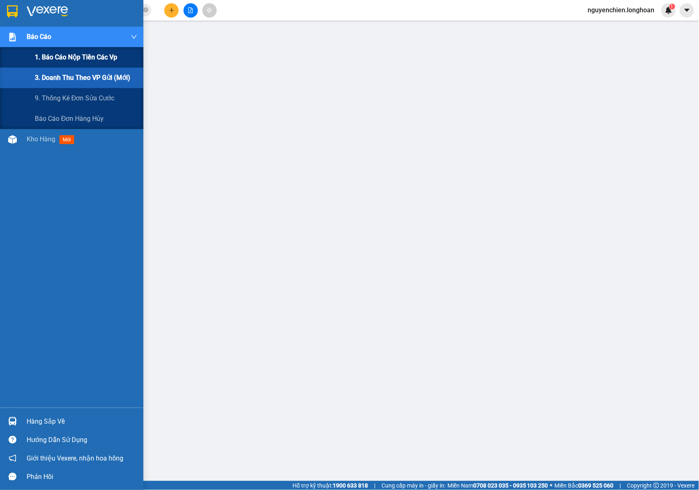
drag, startPoint x: 16, startPoint y: 59, endPoint x: 37, endPoint y: 58, distance: 21.4
click at [17, 59] on div "1. Báo cáo nộp tiền các vp" at bounding box center [71, 57] width 143 height 20
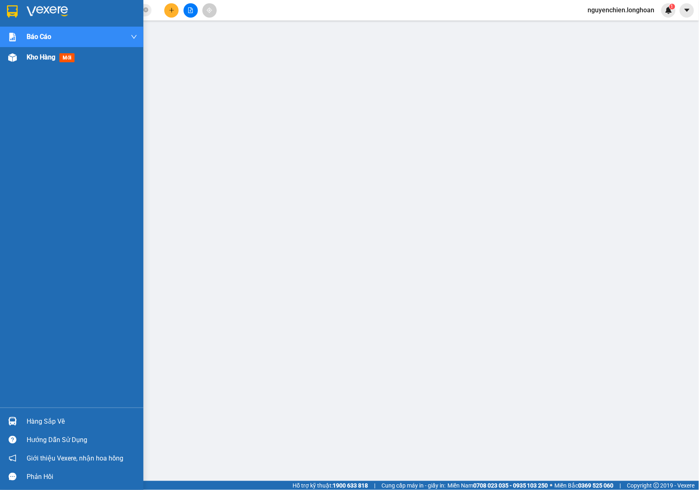
click at [11, 56] on img at bounding box center [12, 57] width 9 height 9
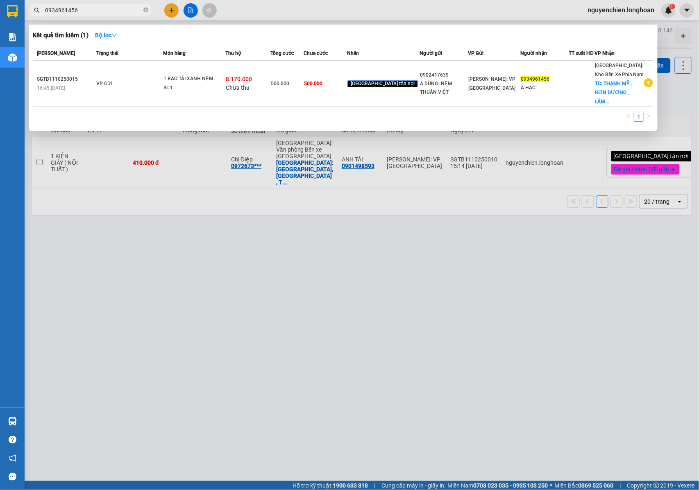
click at [143, 10] on span "0934961456" at bounding box center [90, 10] width 123 height 12
click at [111, 10] on input "0934961456" at bounding box center [93, 10] width 97 height 9
click at [144, 11] on icon "close-circle" at bounding box center [145, 9] width 5 height 5
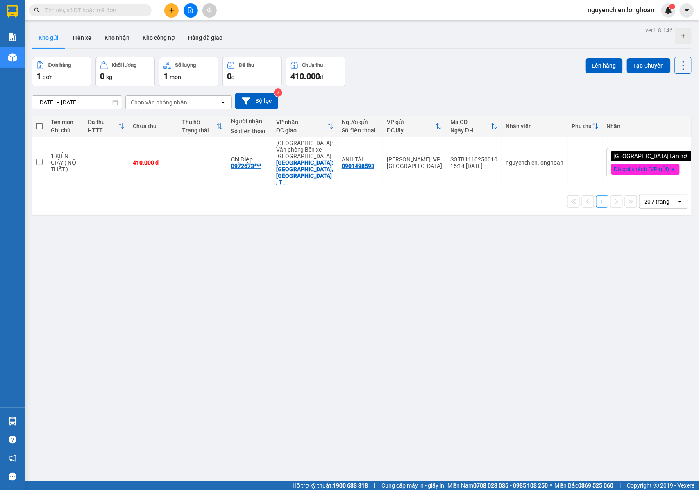
click at [136, 11] on input "text" at bounding box center [93, 10] width 97 height 9
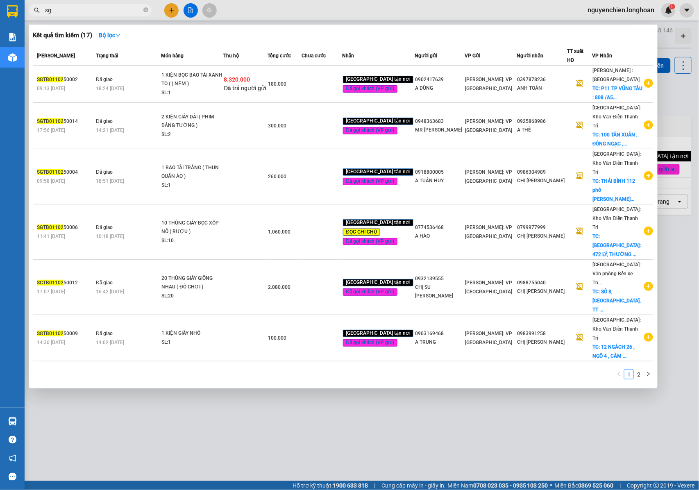
type input "s"
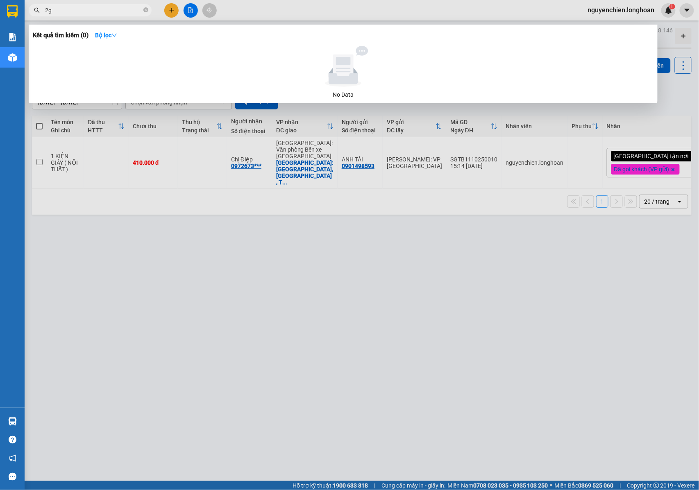
type input "2"
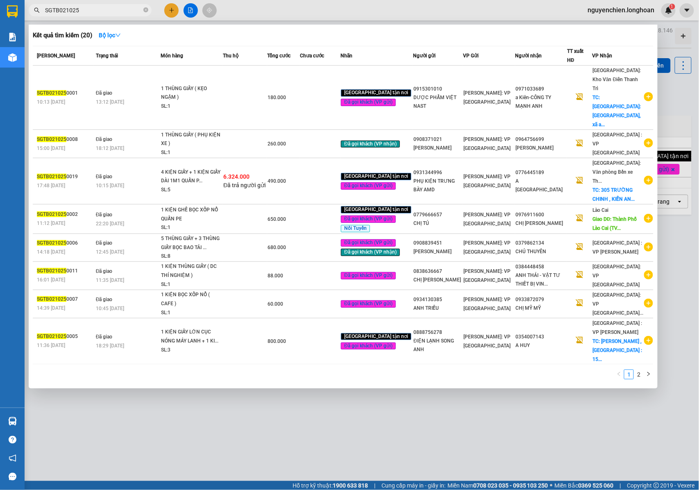
click at [65, 8] on input "SGTB021025" at bounding box center [93, 10] width 97 height 9
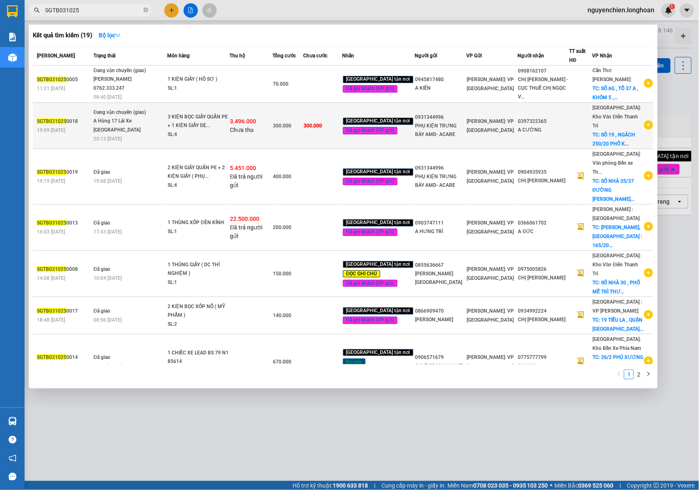
type input "SGTB031025"
click at [251, 118] on span "3.496.000" at bounding box center [243, 121] width 26 height 7
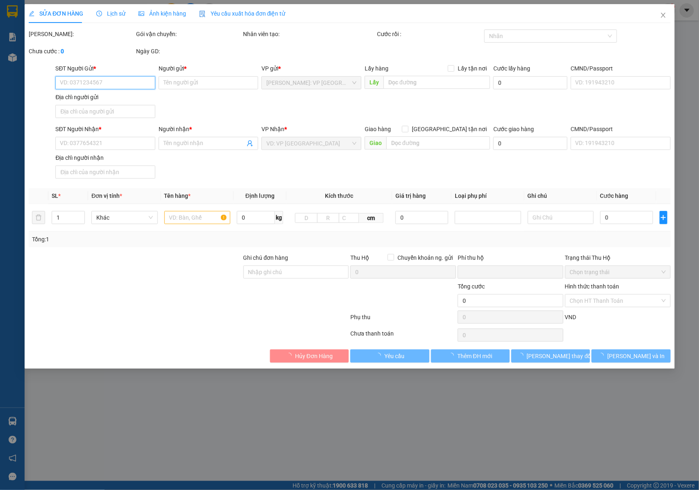
type input "0931344996"
type input "PHỤ KIỆN TRƯNG BÀY AMD- ACARE"
type input "0397322365"
type input "A CƯỜNG"
checkbox input "true"
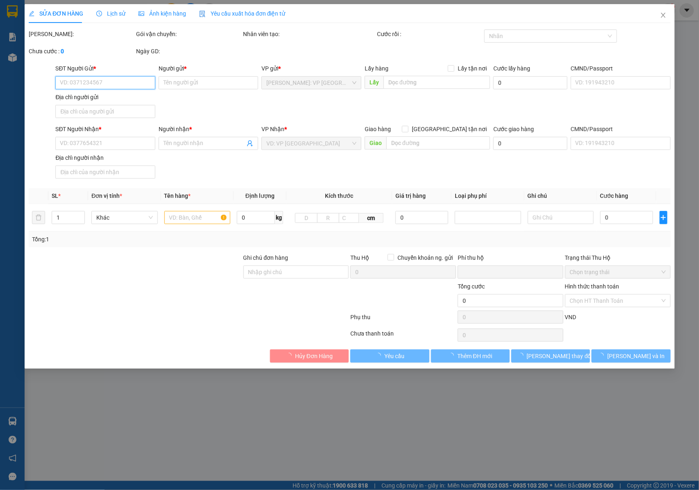
type input "[STREET_ADDRESS]"
type input "NHẬN NGUYÊN KIỆN GIAO NGUYÊN KIỆN, HƯ VỠ K ĐỀN"
type input "300.000"
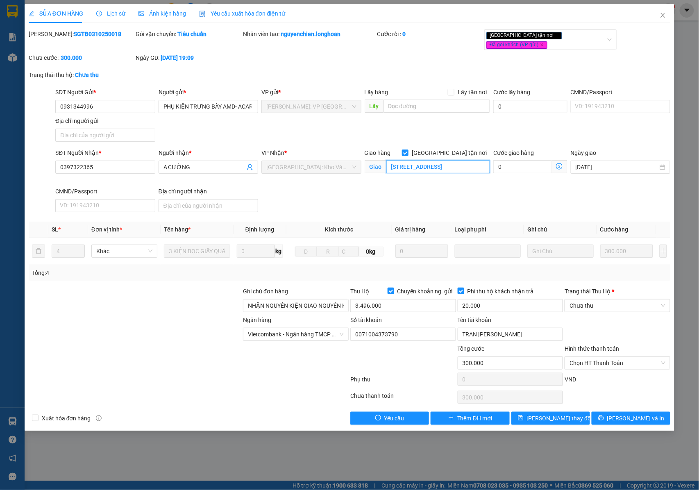
click at [447, 160] on input "[STREET_ADDRESS]" at bounding box center [438, 166] width 104 height 13
click at [461, 160] on input "[STREET_ADDRESS]" at bounding box center [438, 166] width 104 height 13
drag, startPoint x: 477, startPoint y: 161, endPoint x: 493, endPoint y: 161, distance: 16.0
click at [493, 161] on div "SĐT Người Nhận * 0397322365 Người nhận * A CƯỜNG VP Nhận * [GEOGRAPHIC_DATA]: K…" at bounding box center [363, 181] width 618 height 67
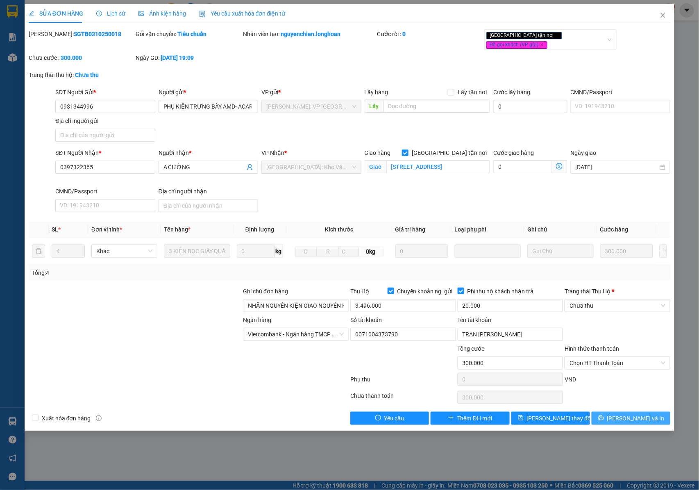
scroll to position [0, 0]
click at [623, 413] on button "[PERSON_NAME] và In" at bounding box center [630, 418] width 79 height 13
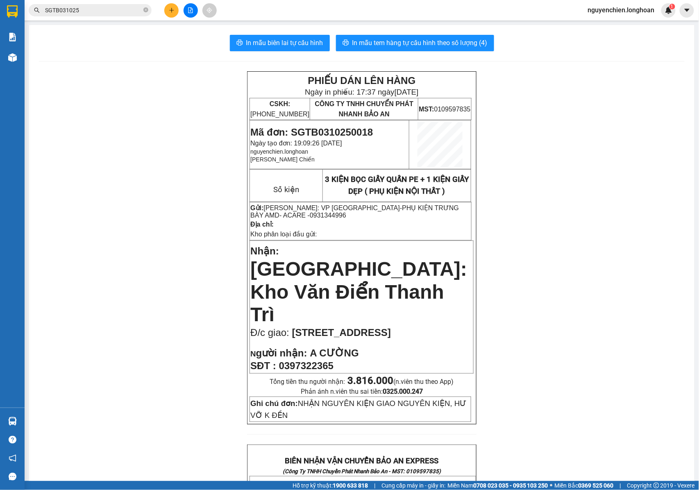
click at [93, 14] on input "SGTB031025" at bounding box center [93, 10] width 97 height 9
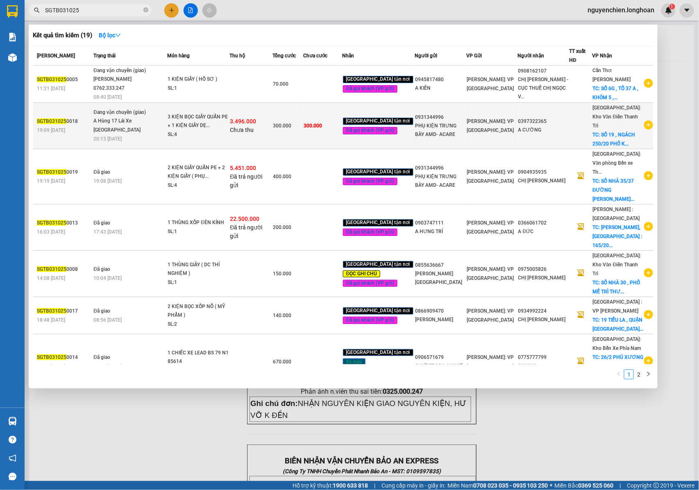
click at [182, 120] on div "3 KIỆN BỌC GIẤY QUẤN PE + 1 KIỆN GIẤY DẸ..." at bounding box center [198, 122] width 61 height 18
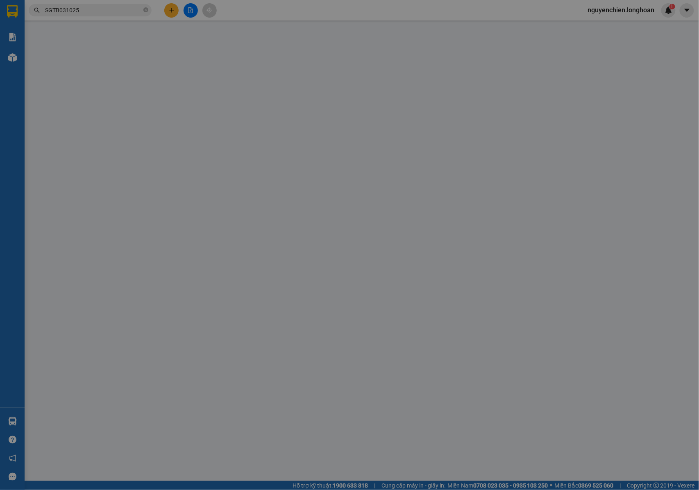
type input "0931344996"
type input "PHỤ KIỆN TRƯNG BÀY AMD- ACARE"
type input "0397322365"
type input "A CƯỜNG"
checkbox input "true"
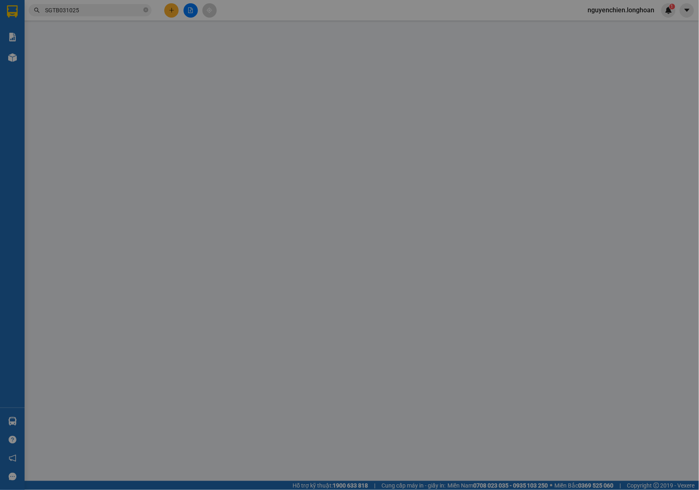
type input "[STREET_ADDRESS]"
type input "NHẬN NGUYÊN KIỆN GIAO NGUYÊN KIỆN, HƯ VỠ K ĐỀN"
type input "300.000"
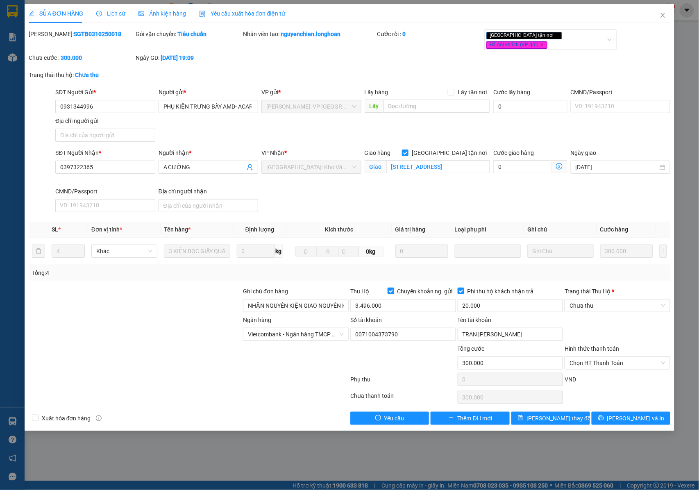
click at [116, 14] on span "Lịch sử" at bounding box center [110, 13] width 29 height 7
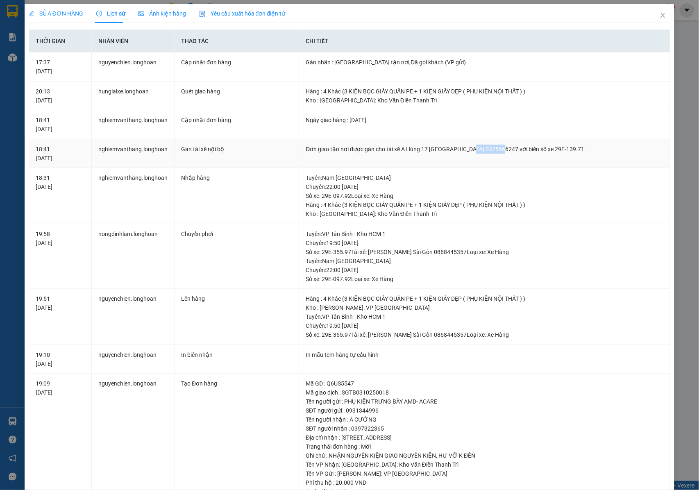
drag, startPoint x: 494, startPoint y: 150, endPoint x: 462, endPoint y: 154, distance: 31.8
click at [462, 154] on div "Đơn giao tận nơi được gán cho tài xế A Hùng 17 [GEOGRAPHIC_DATA] 0325666247 với…" at bounding box center [485, 149] width 358 height 9
copy div "0325666247"
click at [659, 14] on icon "close" at bounding box center [662, 15] width 7 height 7
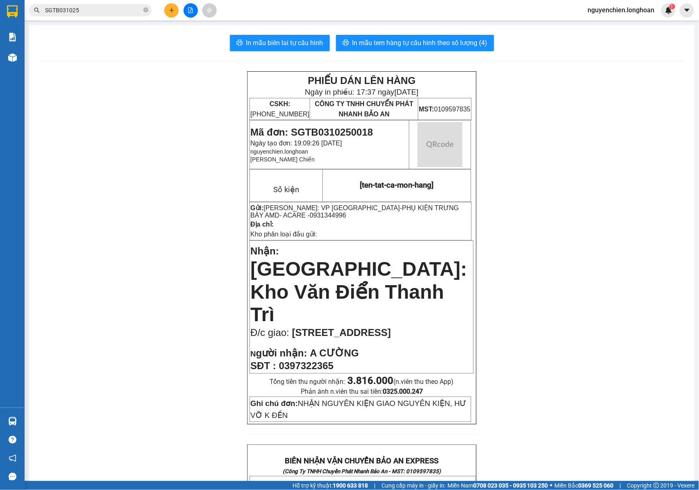
click at [99, 7] on input "SGTB031025" at bounding box center [93, 10] width 97 height 9
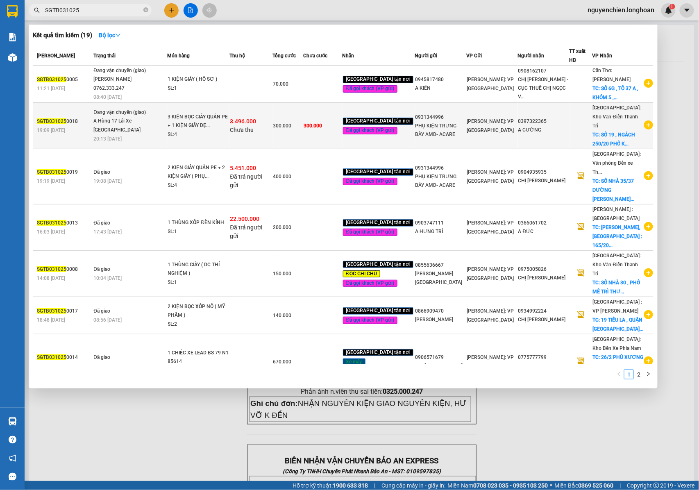
click at [225, 117] on div "3 KIỆN BỌC GIẤY QUẤN PE + 1 KIỆN GIẤY DẸ..." at bounding box center [198, 122] width 61 height 18
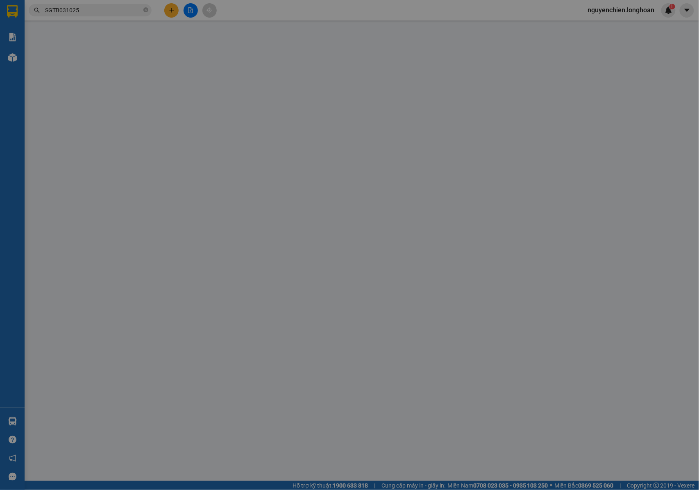
type input "0931344996"
type input "PHỤ KIỆN TRƯNG BÀY AMD- ACARE"
type input "0397322365"
type input "A CƯỜNG"
checkbox input "true"
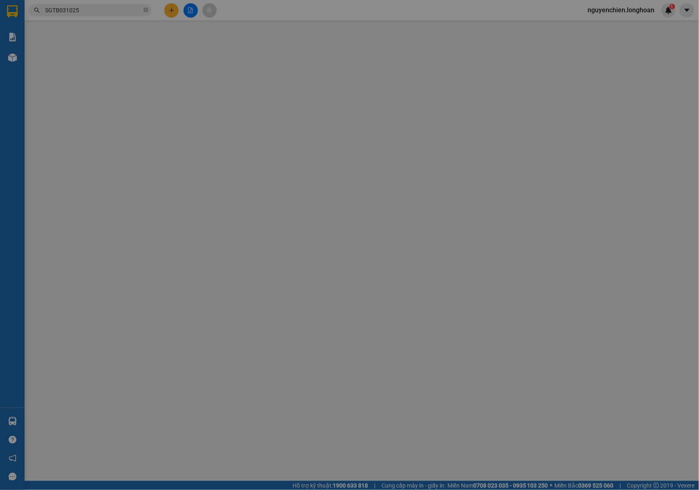
type input "[STREET_ADDRESS]"
type input "NHẬN NGUYÊN KIỆN GIAO NGUYÊN KIỆN, HƯ VỠ K ĐỀN"
type input "300.000"
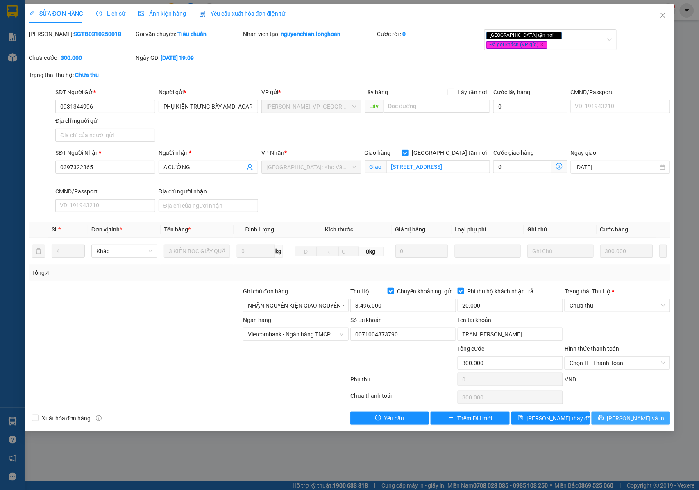
click at [609, 412] on button "[PERSON_NAME] và In" at bounding box center [630, 418] width 79 height 13
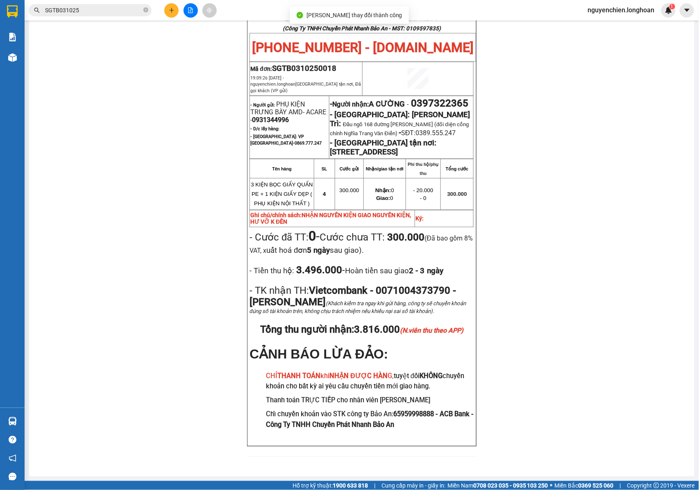
scroll to position [484, 0]
click at [88, 7] on input "SGTB031025" at bounding box center [93, 10] width 97 height 9
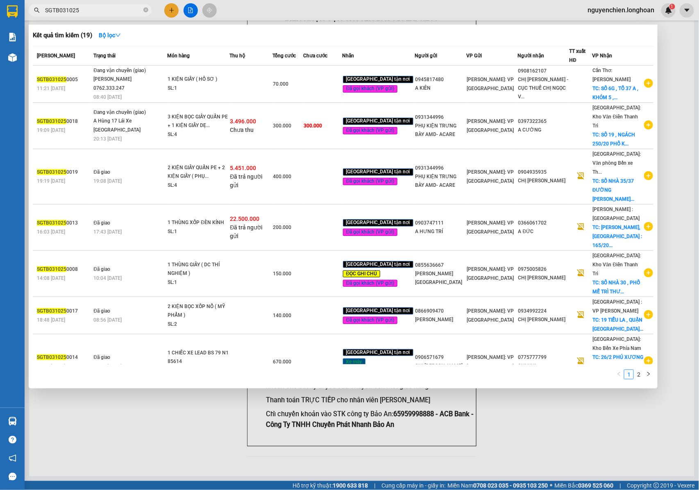
click at [64, 7] on input "SGTB031025" at bounding box center [93, 10] width 97 height 9
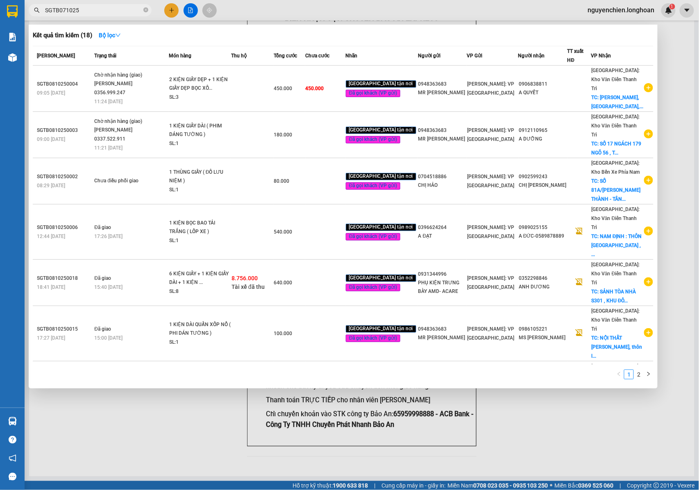
click at [97, 11] on input "SGTB071025" at bounding box center [93, 10] width 97 height 9
click at [675, 50] on div at bounding box center [349, 245] width 699 height 490
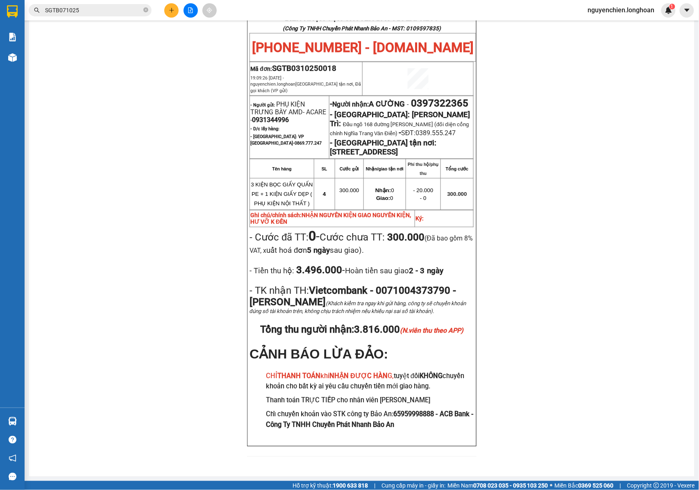
scroll to position [430, 0]
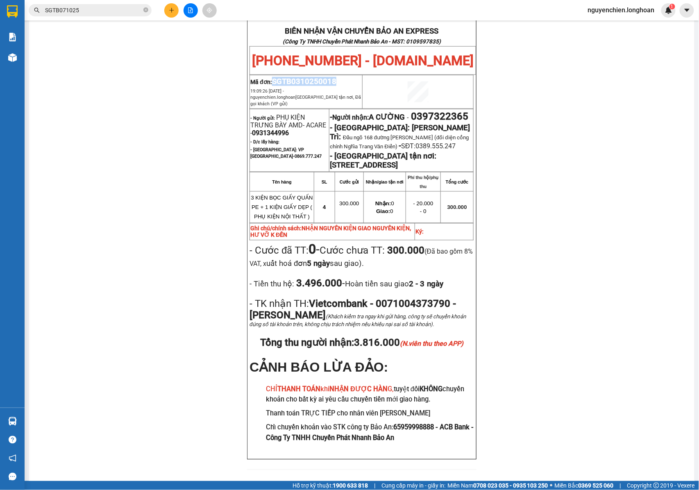
drag, startPoint x: 335, startPoint y: 74, endPoint x: 269, endPoint y: 76, distance: 66.4
click at [269, 77] on p "Mã đơn: SGTB0310250018" at bounding box center [305, 81] width 111 height 9
copy span "SGTB0310250018"
click at [95, 12] on input "SGTB071025" at bounding box center [93, 10] width 97 height 9
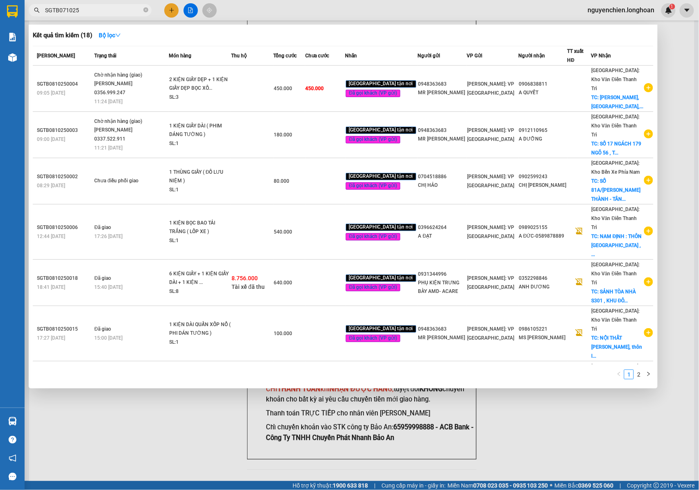
click at [64, 12] on input "SGTB071025" at bounding box center [93, 10] width 97 height 9
type input "SGTB081025"
click at [639, 372] on link "2" at bounding box center [638, 374] width 9 height 9
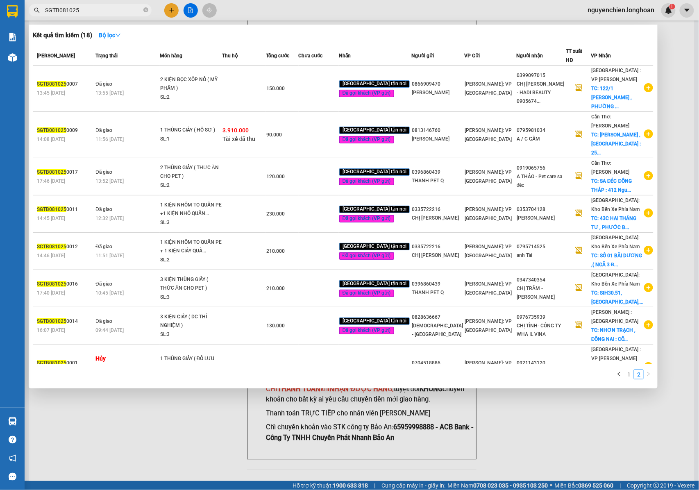
click at [150, 448] on div at bounding box center [349, 245] width 699 height 490
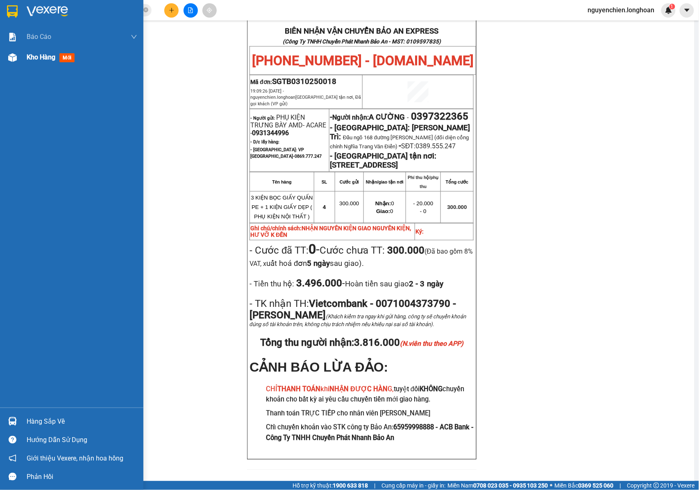
click at [15, 67] on div "Kho hàng mới" at bounding box center [71, 57] width 143 height 20
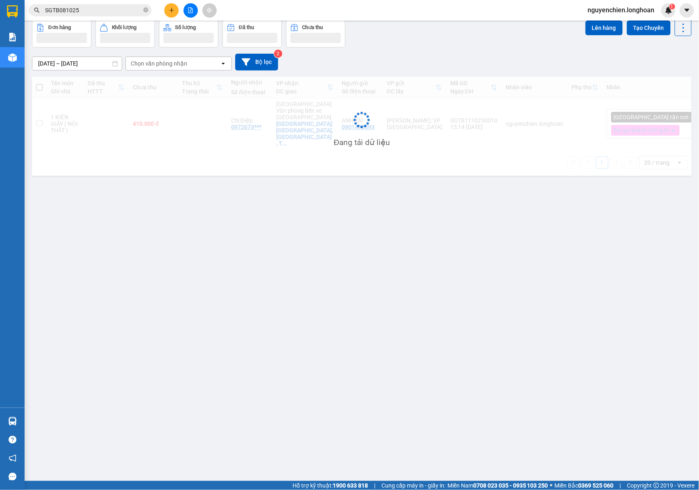
scroll to position [38, 0]
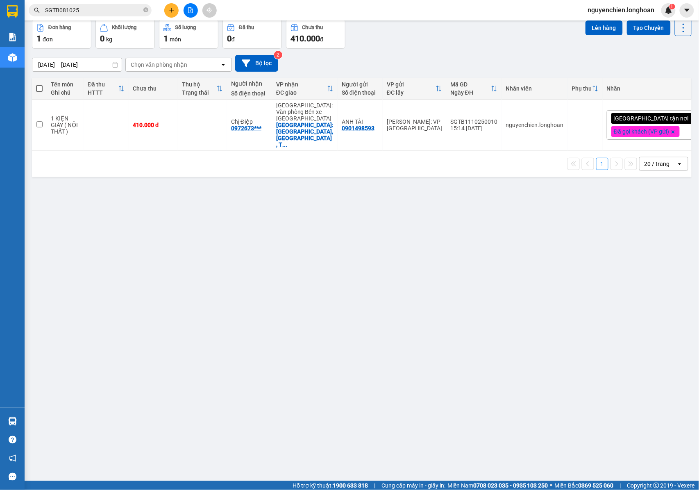
click at [189, 15] on button at bounding box center [191, 10] width 14 height 14
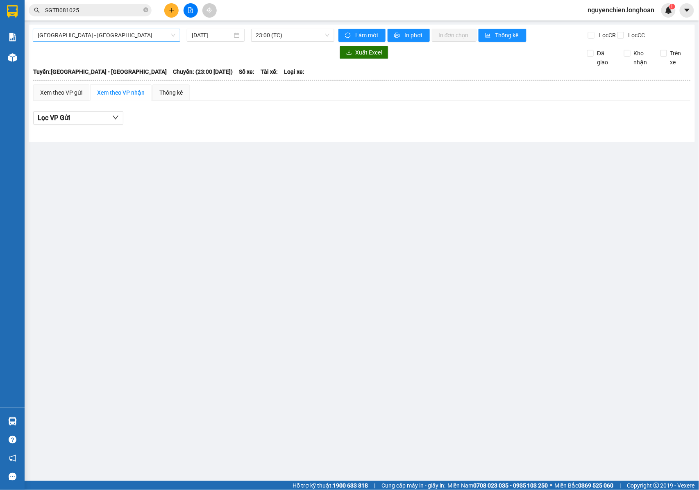
click at [110, 40] on span "[GEOGRAPHIC_DATA] - [GEOGRAPHIC_DATA]" at bounding box center [107, 35] width 138 height 12
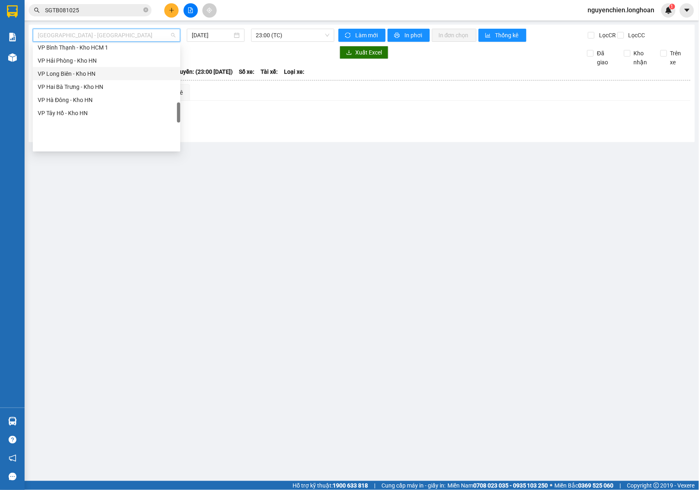
scroll to position [328, 0]
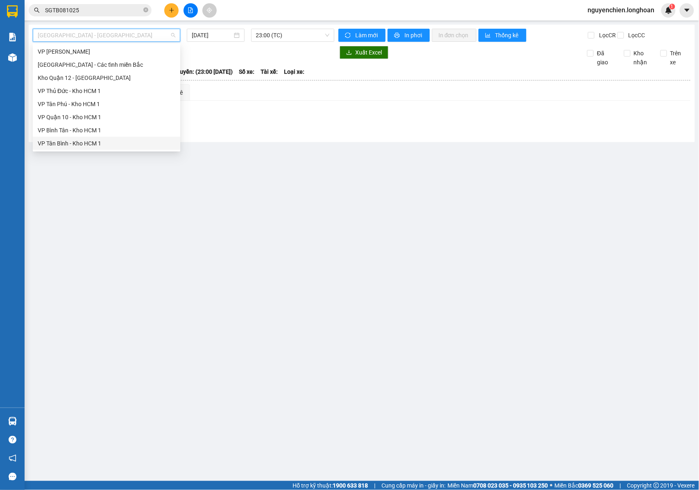
click at [69, 139] on div "VP Tân Bình - Kho HCM 1" at bounding box center [107, 143] width 138 height 9
type input "[DATE]"
click at [289, 33] on span "23:00 (TC)" at bounding box center [292, 35] width 73 height 12
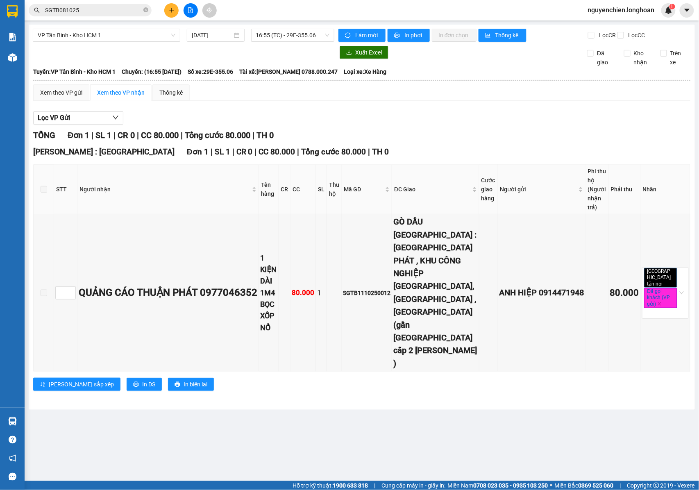
click at [117, 42] on div "VP Tân Bình - Kho HCM 1 [DATE] 16:55 (TC) - 29E-355.06" at bounding box center [183, 35] width 301 height 13
click at [118, 34] on span "VP Tân Bình - Kho HCM 1" at bounding box center [107, 35] width 138 height 12
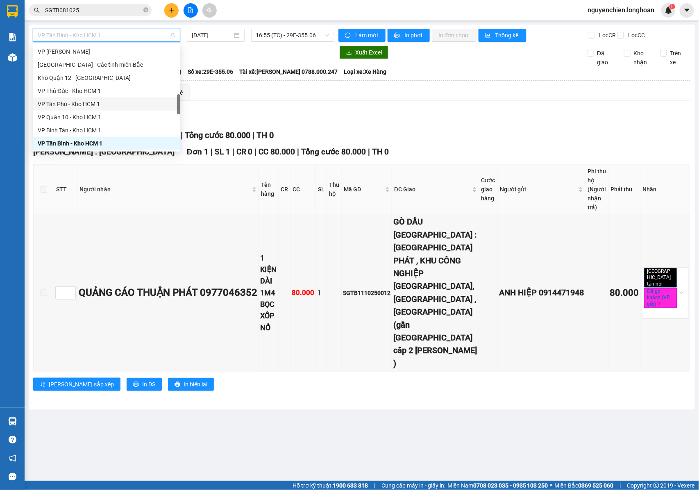
click at [339, 428] on main "VP Tân Bình - Kho HCM 1 [DATE] 16:55 (TC) - 29E-355.06 Làm mới In phơi In đơn c…" at bounding box center [349, 240] width 699 height 481
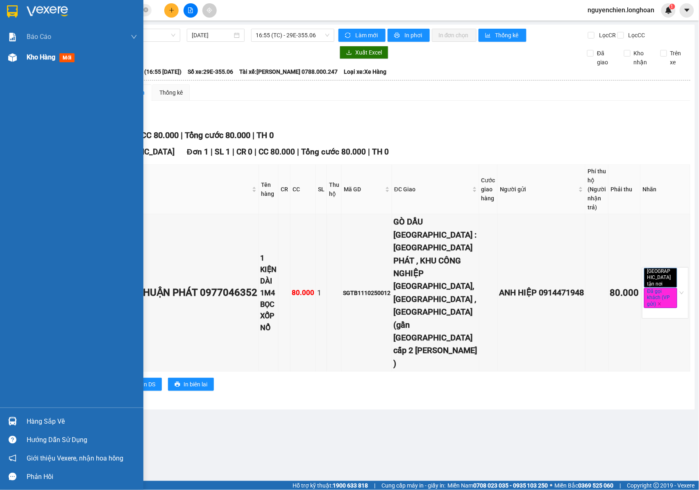
click at [22, 58] on div "Kho hàng mới" at bounding box center [71, 57] width 143 height 20
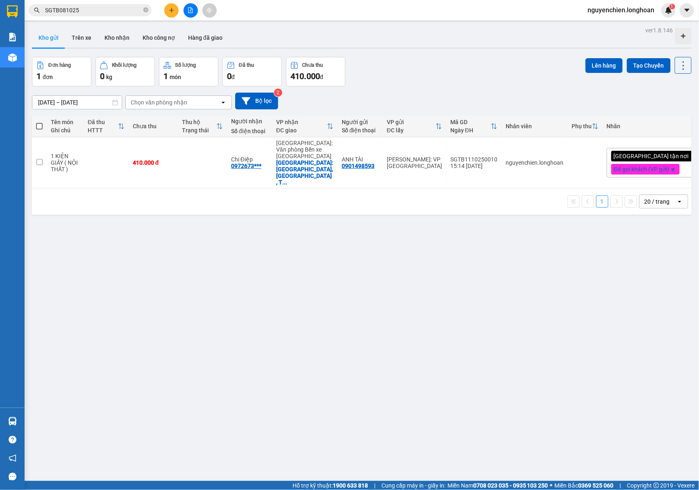
click at [8, 57] on img at bounding box center [12, 57] width 9 height 9
click at [171, 5] on button at bounding box center [171, 10] width 14 height 14
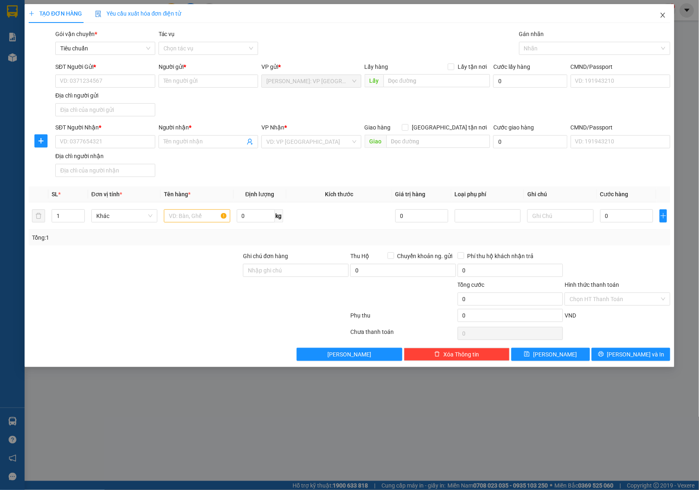
click at [663, 15] on icon "close" at bounding box center [663, 15] width 5 height 5
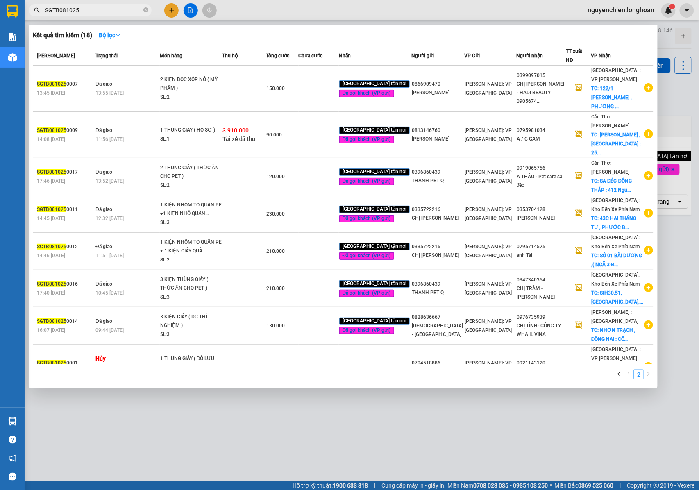
drag, startPoint x: 145, startPoint y: 12, endPoint x: 95, endPoint y: 12, distance: 49.2
click at [138, 12] on span "SGTB081025" at bounding box center [90, 10] width 123 height 12
click at [95, 12] on input "SGTB081025" at bounding box center [93, 10] width 97 height 9
click at [146, 12] on icon "close-circle" at bounding box center [145, 9] width 5 height 5
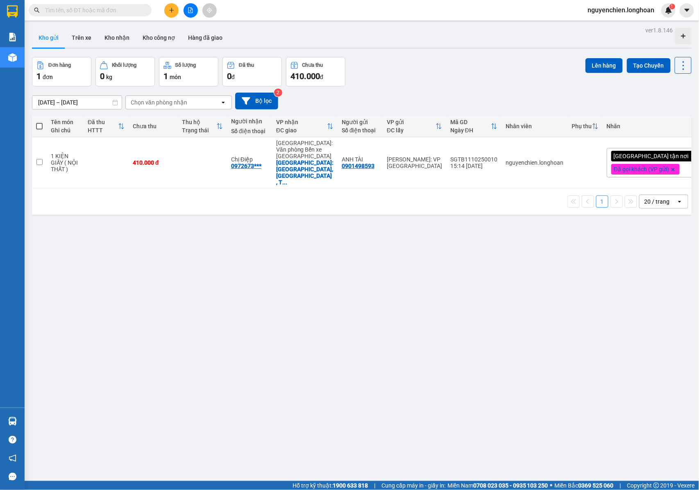
click at [129, 12] on input "text" at bounding box center [93, 10] width 97 height 9
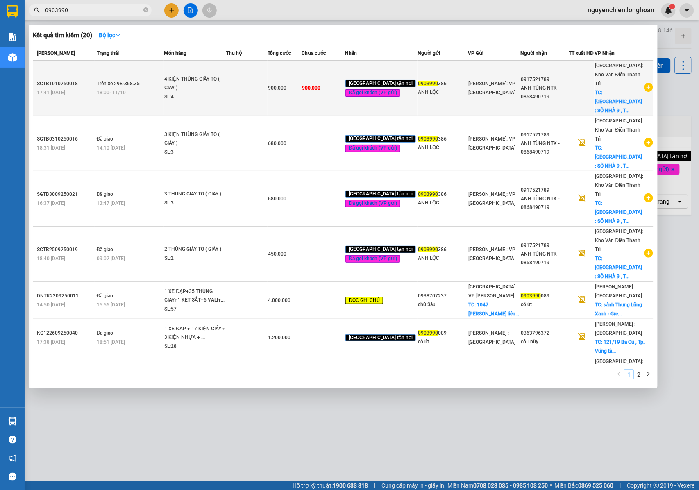
type input "0903990"
click at [644, 83] on icon "plus-circle" at bounding box center [648, 87] width 9 height 9
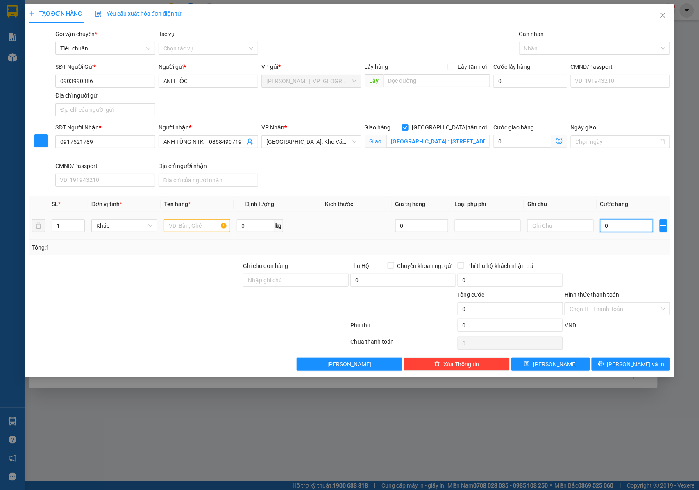
click at [612, 228] on input "0" at bounding box center [626, 225] width 53 height 13
type input "1"
type input "13"
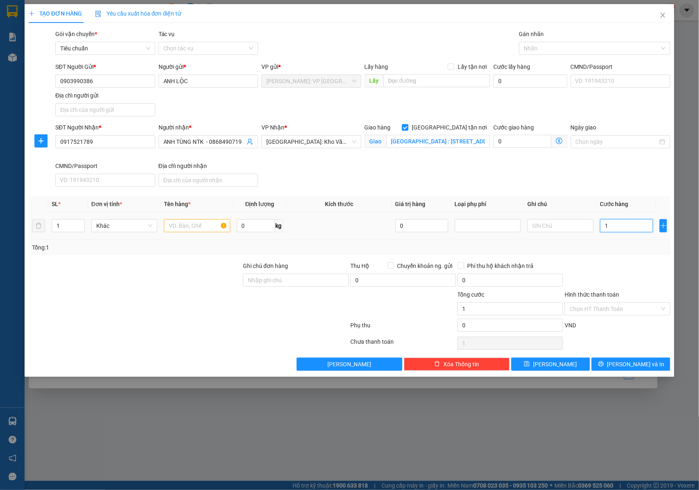
type input "13"
type input "130"
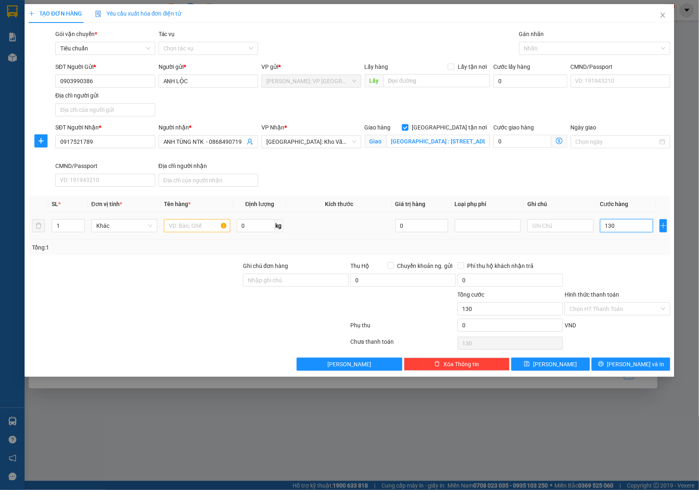
type input "1.300"
type input "13.000"
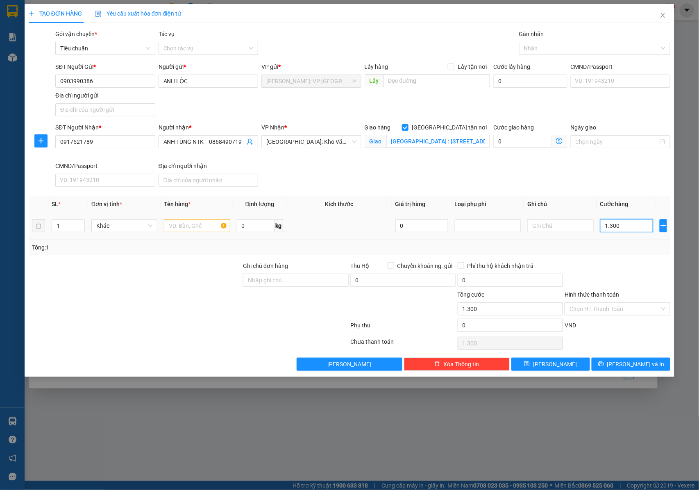
type input "13.000"
type input "130.000"
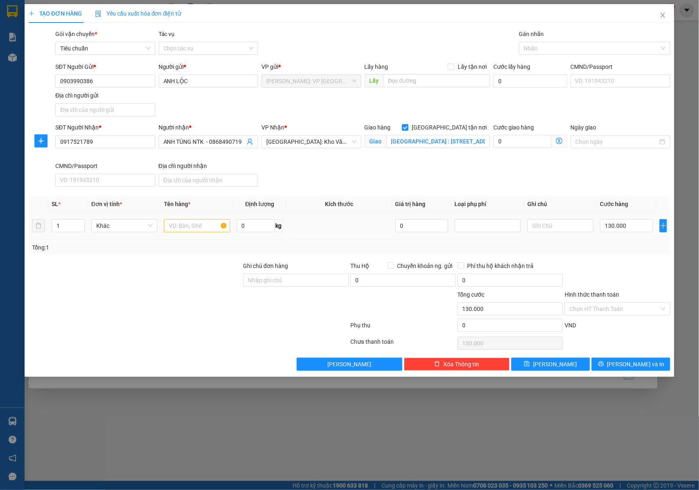
click at [188, 235] on td at bounding box center [197, 225] width 73 height 27
click at [188, 233] on div at bounding box center [197, 226] width 66 height 16
click at [187, 225] on input "text" at bounding box center [197, 225] width 66 height 13
type input "1 THÙNG GIẤY ( GIÀY )"
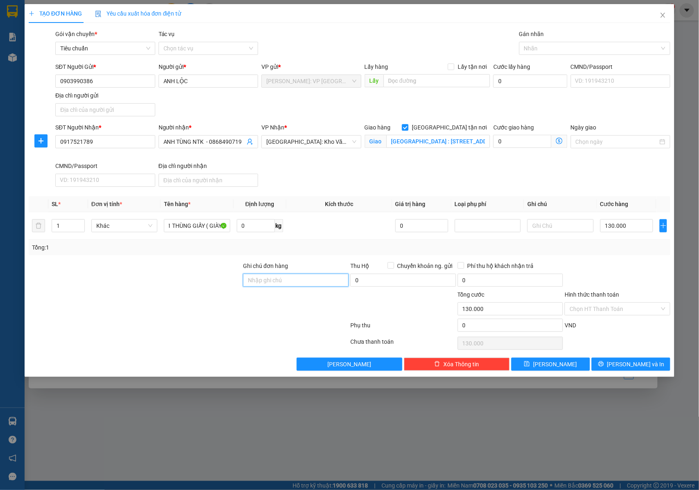
click at [303, 283] on input "Ghi chú đơn hàng" at bounding box center [296, 280] width 106 height 13
type input "NHẬN NGUYÊN KIỆN GIAO NGUYÊN KIỆN, HƯ VỠ K ĐỀN"
click at [539, 52] on div at bounding box center [590, 48] width 139 height 10
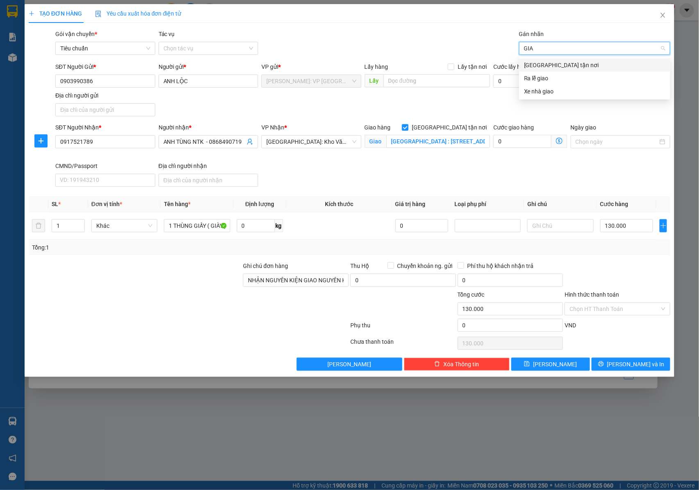
type input "GIAO"
click at [537, 61] on div "[GEOGRAPHIC_DATA] tận nơi" at bounding box center [594, 65] width 141 height 9
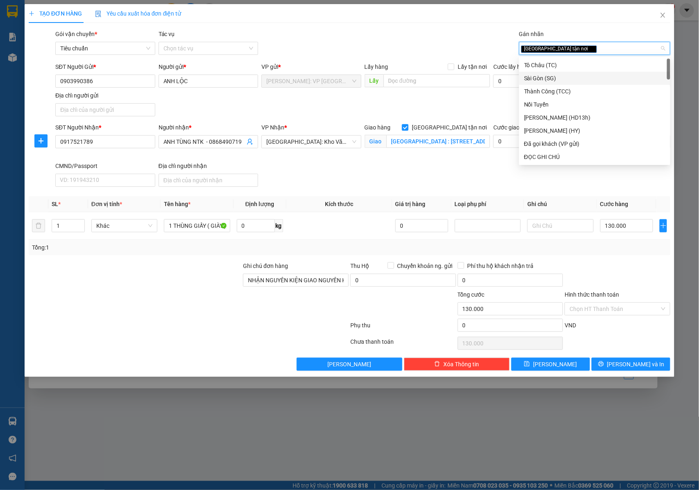
click at [373, 179] on div "SĐT Người Nhận * 0917521789 Người nhận * ANH TÙNG NTK - 0868490719 VP Nhận * [G…" at bounding box center [363, 156] width 618 height 67
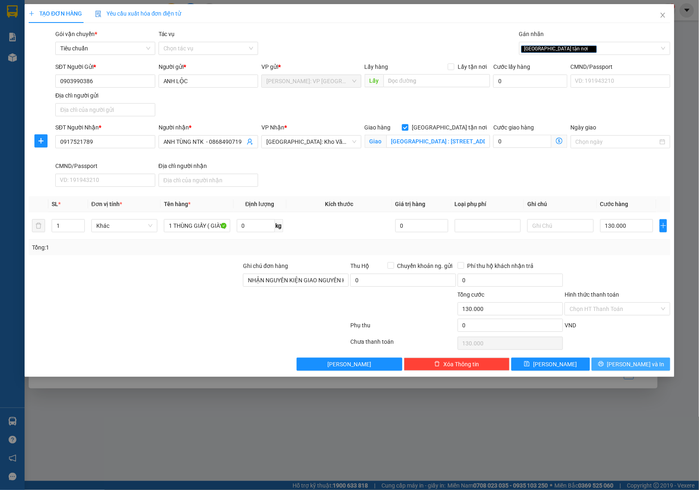
click at [649, 363] on button "[PERSON_NAME] và In" at bounding box center [630, 364] width 79 height 13
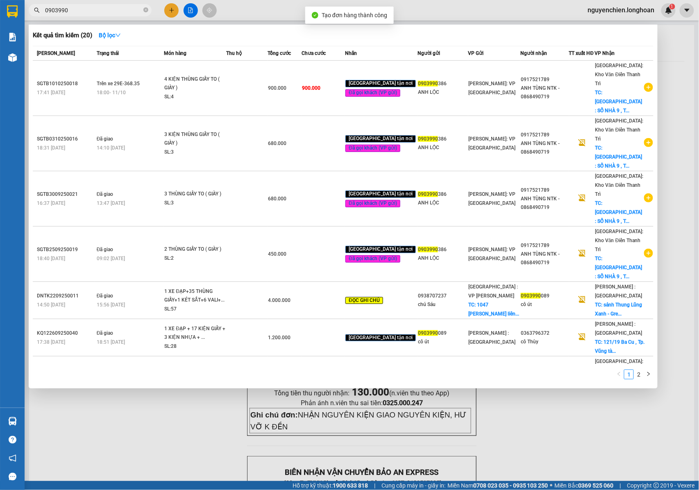
click at [127, 391] on div at bounding box center [349, 245] width 699 height 490
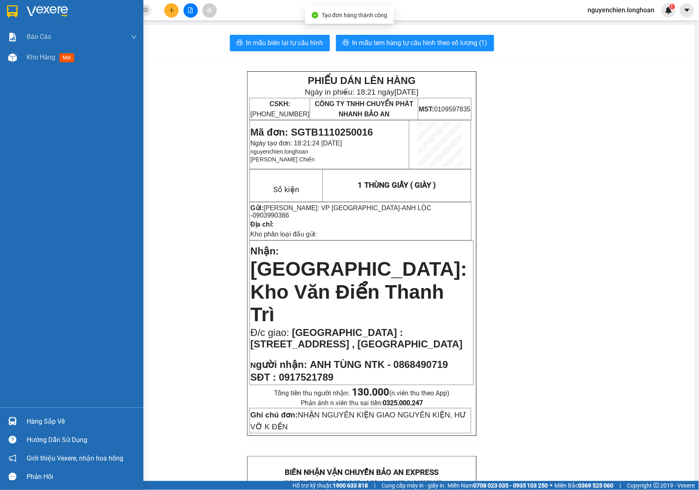
click at [5, 58] on div at bounding box center [12, 57] width 14 height 14
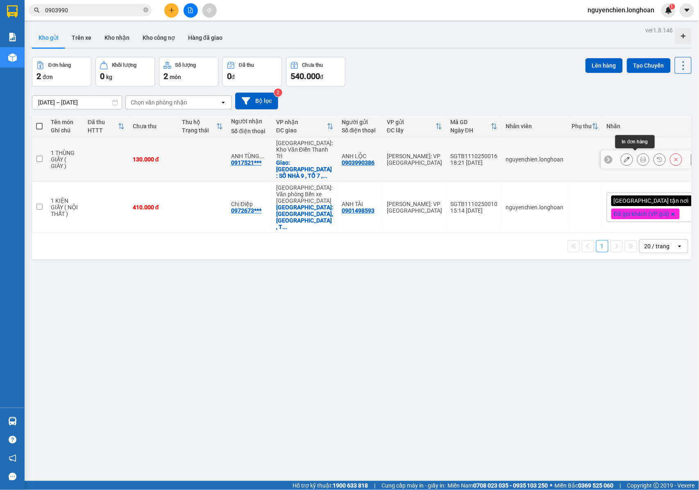
click at [640, 158] on icon at bounding box center [643, 159] width 6 height 6
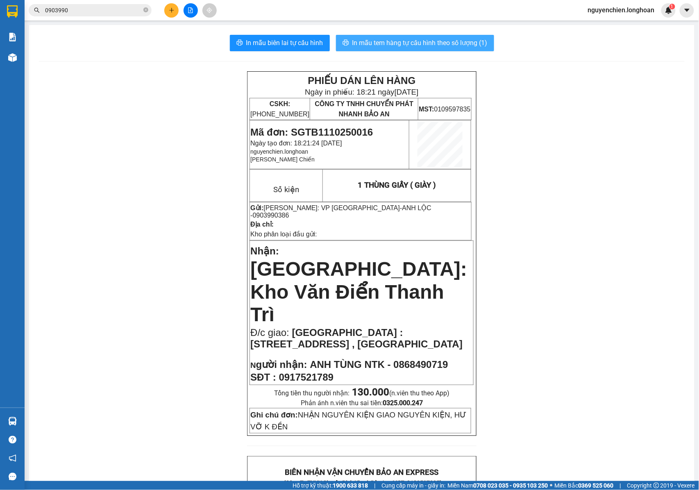
click at [419, 45] on span "In mẫu tem hàng tự cấu hình theo số lượng (1)" at bounding box center [419, 43] width 135 height 10
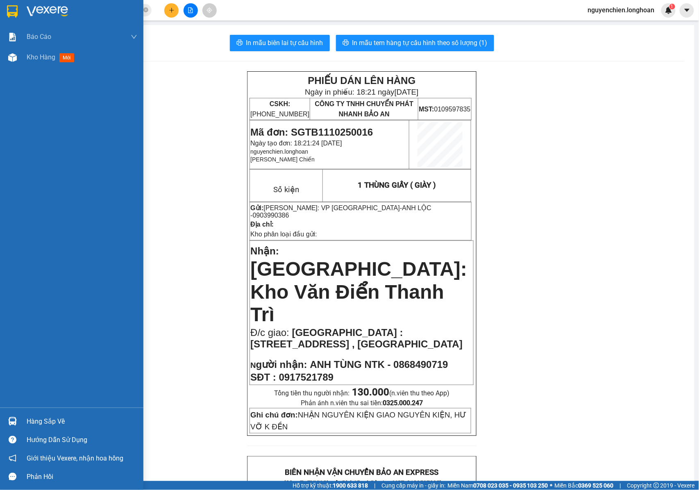
drag, startPoint x: 16, startPoint y: 61, endPoint x: 72, endPoint y: 110, distance: 74.0
click at [16, 61] on div at bounding box center [12, 57] width 14 height 14
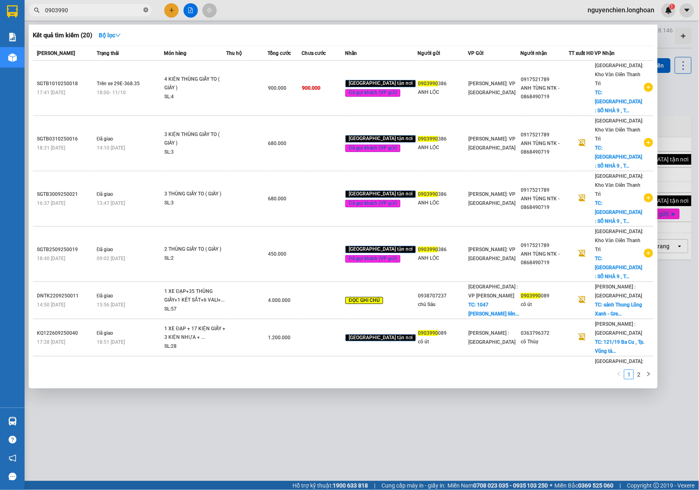
click at [146, 9] on icon "close-circle" at bounding box center [145, 9] width 5 height 5
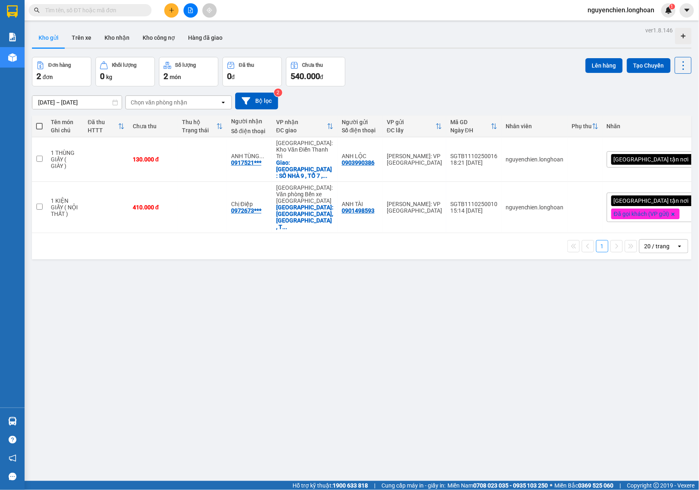
click at [122, 11] on input "text" at bounding box center [93, 10] width 97 height 9
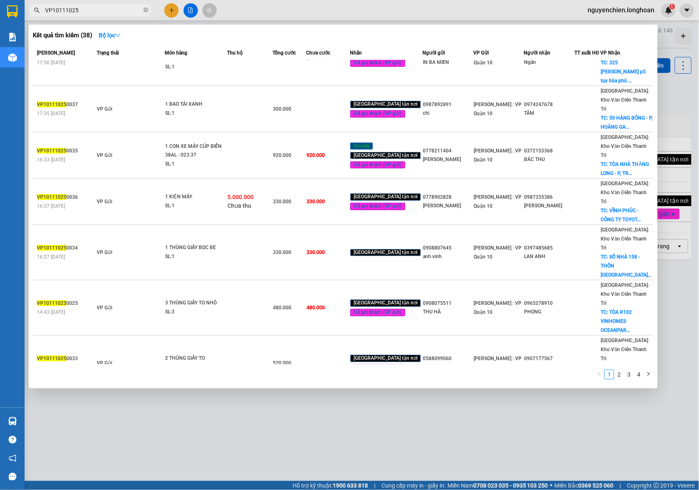
scroll to position [55, 0]
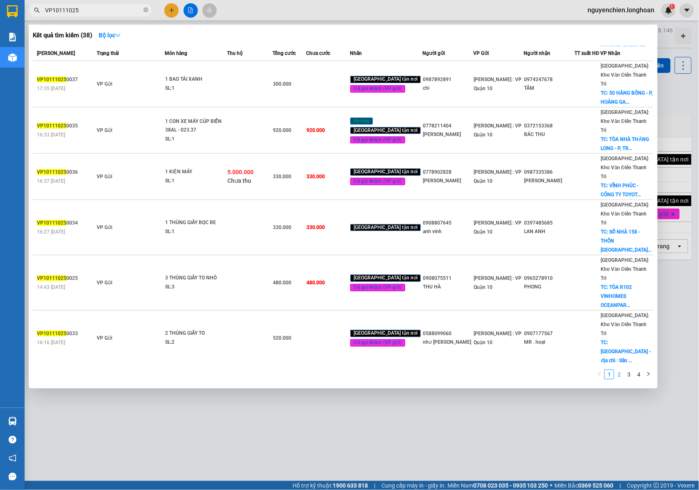
type input "VP10111025"
click at [620, 376] on link "2" at bounding box center [618, 374] width 9 height 9
click at [609, 374] on link "1" at bounding box center [609, 374] width 9 height 9
click at [620, 376] on link "2" at bounding box center [618, 374] width 9 height 9
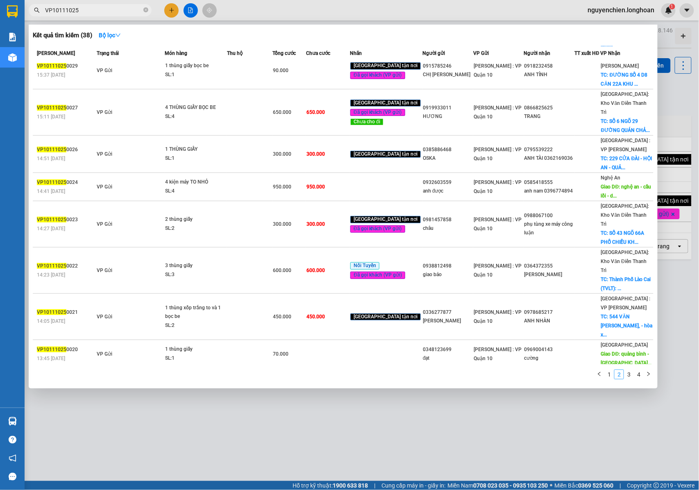
scroll to position [37, 0]
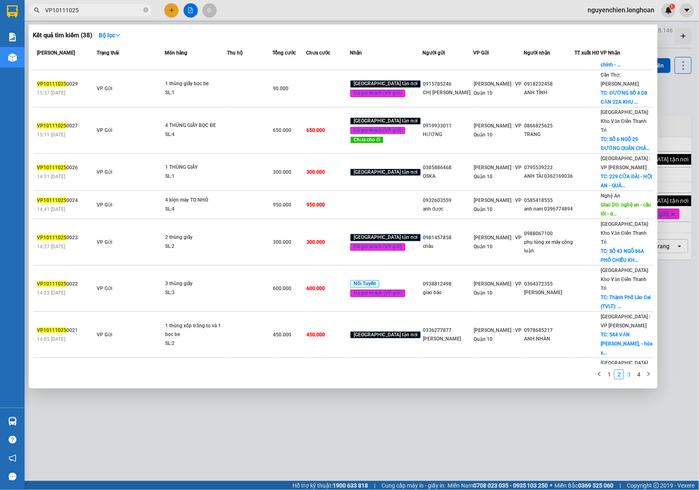
click at [627, 374] on link "3" at bounding box center [628, 374] width 9 height 9
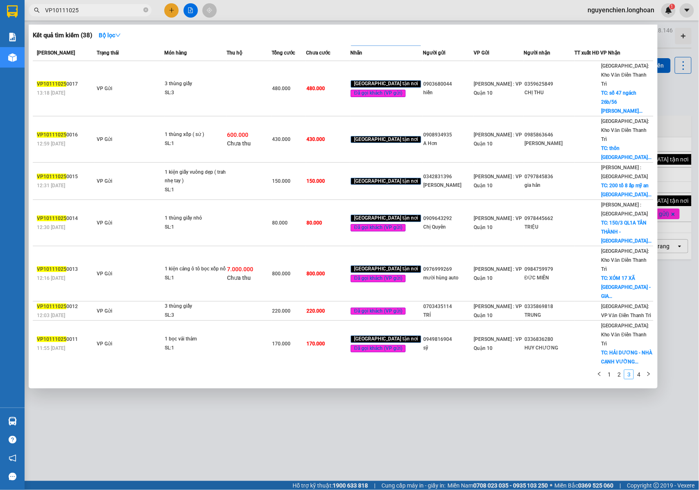
scroll to position [38, 0]
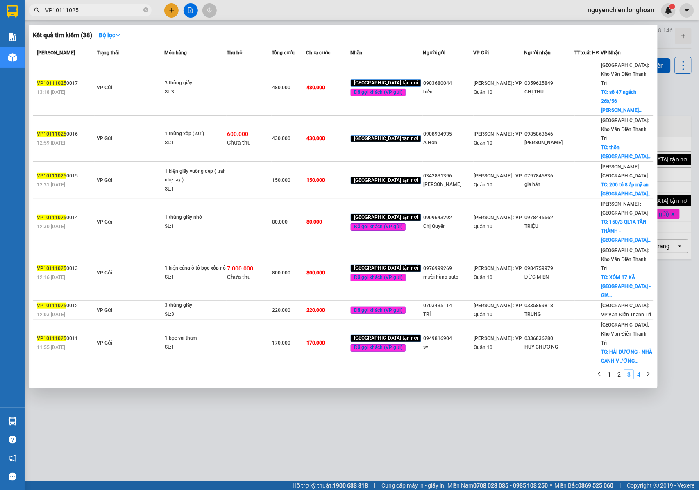
click at [639, 375] on link "4" at bounding box center [638, 374] width 9 height 9
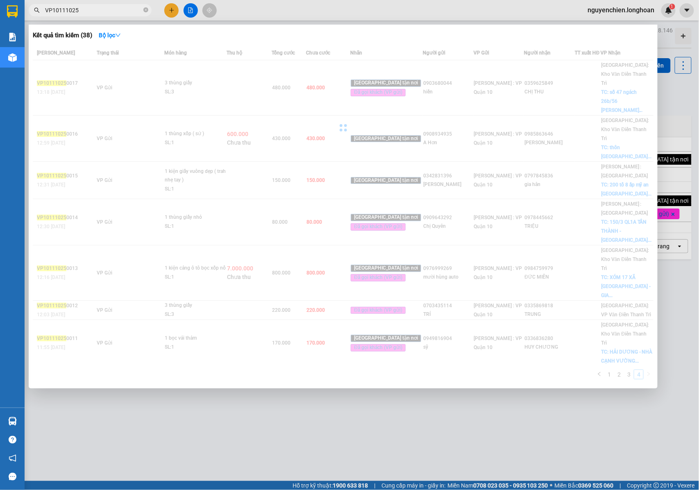
scroll to position [0, 0]
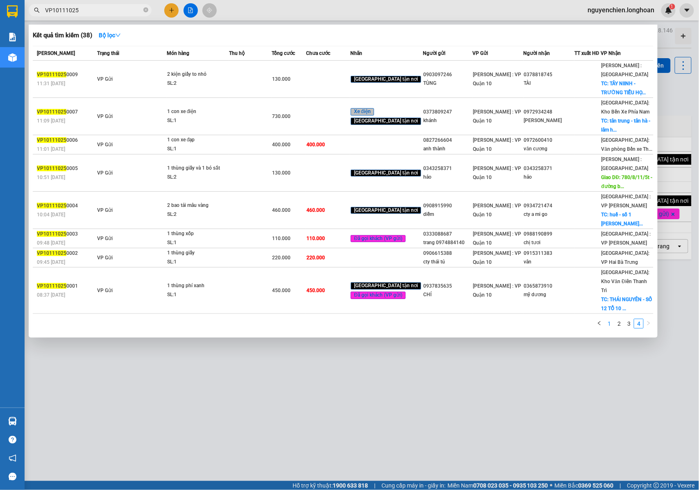
click at [609, 319] on link "1" at bounding box center [609, 323] width 9 height 9
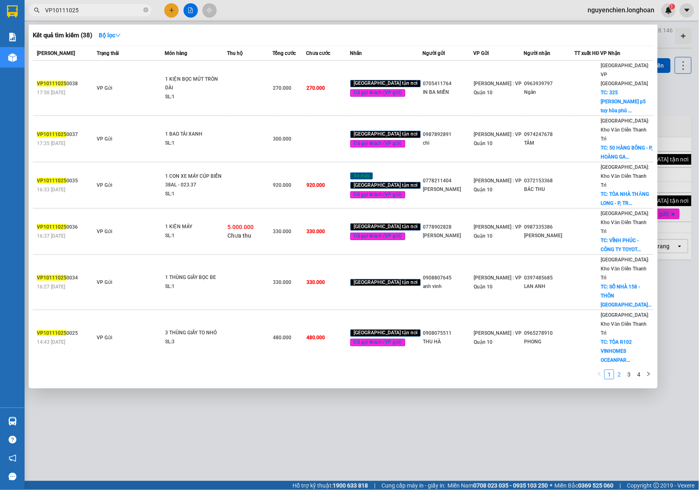
click at [618, 374] on link "2" at bounding box center [618, 374] width 9 height 9
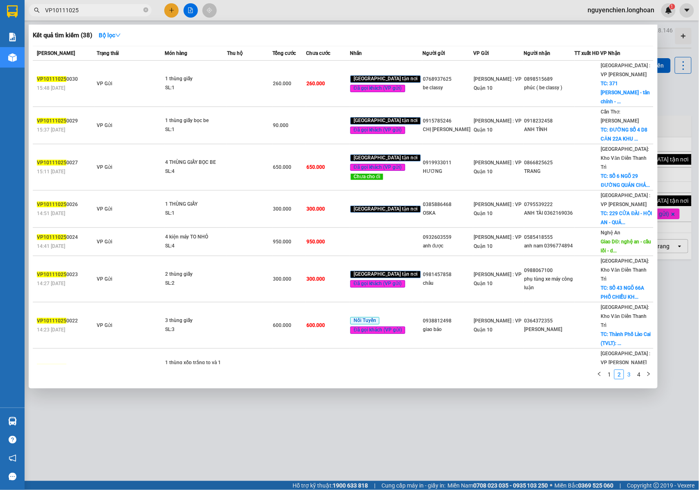
click at [627, 374] on link "3" at bounding box center [628, 374] width 9 height 9
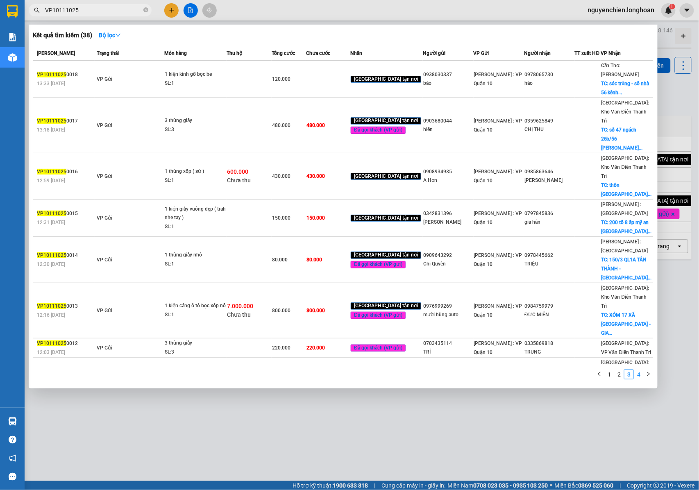
click at [637, 374] on link "4" at bounding box center [638, 374] width 9 height 9
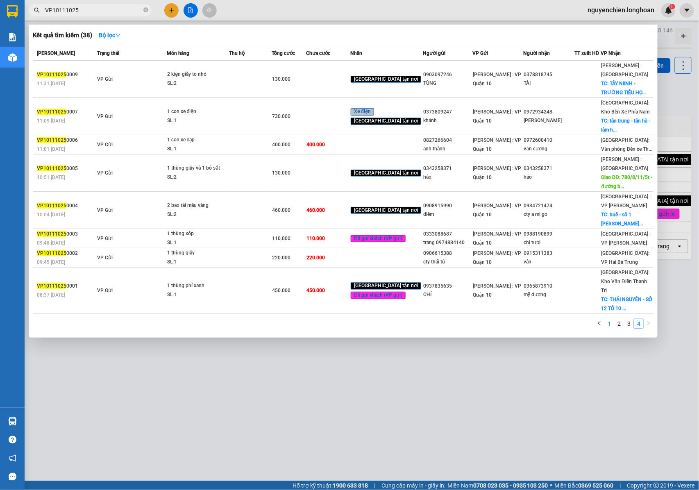
click at [609, 319] on link "1" at bounding box center [609, 323] width 9 height 9
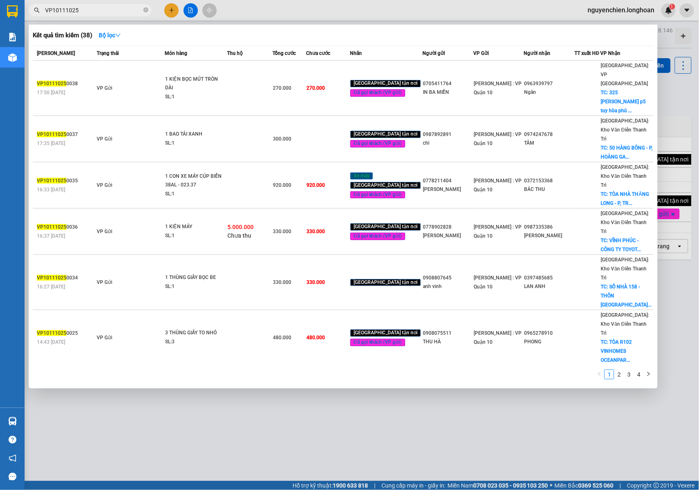
click at [294, 413] on div at bounding box center [349, 245] width 699 height 490
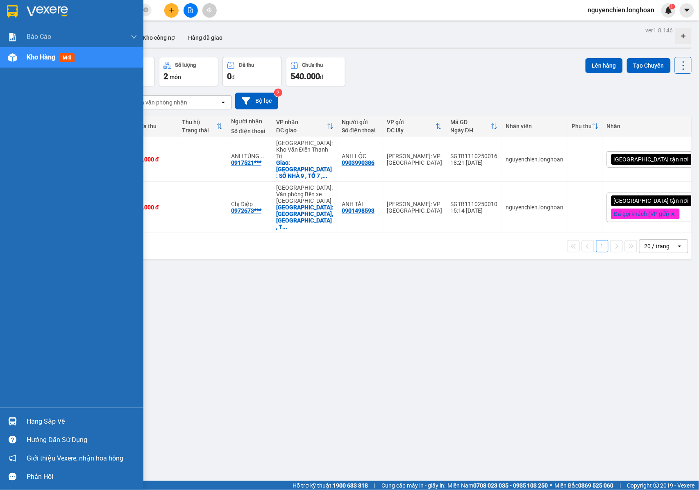
click at [25, 59] on div "Kho hàng mới" at bounding box center [71, 57] width 143 height 20
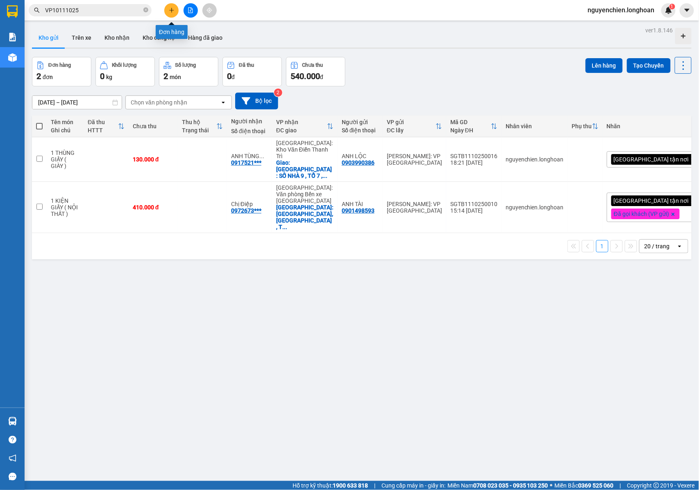
click at [171, 12] on icon "plus" at bounding box center [172, 10] width 6 height 6
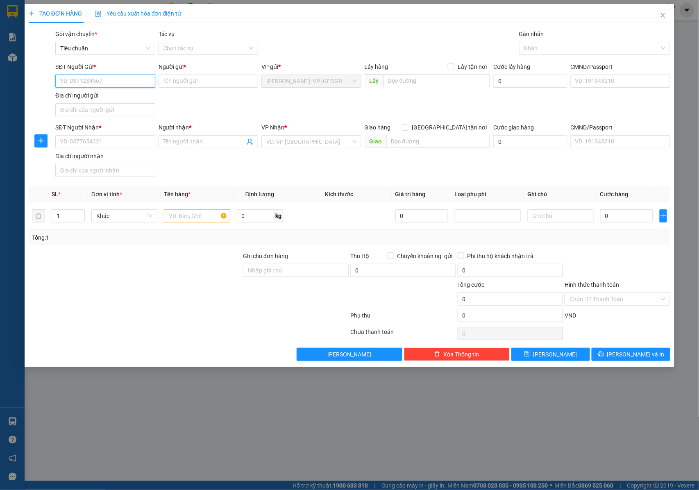
click at [113, 85] on input "SĐT Người Gửi *" at bounding box center [105, 81] width 100 height 13
click at [128, 86] on input "SĐT Người Gửi *" at bounding box center [105, 81] width 100 height 13
click at [108, 84] on input "SĐT Người Gửi *" at bounding box center [105, 81] width 100 height 13
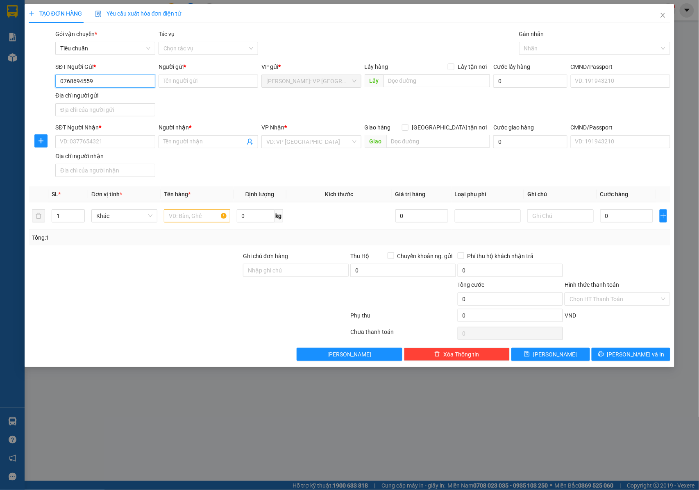
click at [111, 78] on input "0768694559" at bounding box center [105, 81] width 100 height 13
type input "0768694559"
click at [174, 77] on input "Người gửi *" at bounding box center [209, 81] width 100 height 13
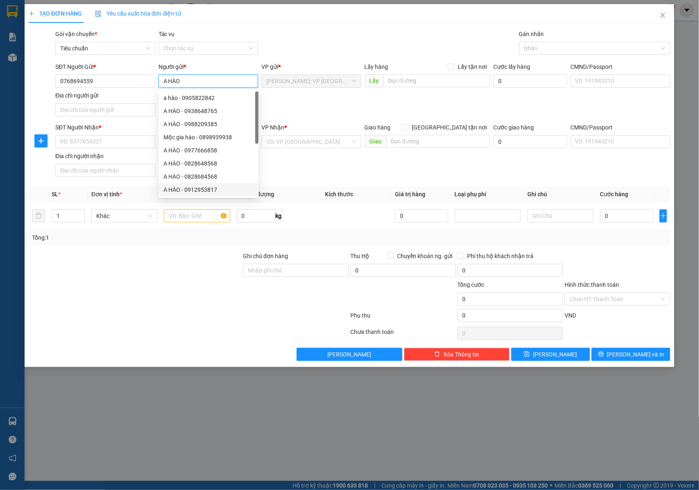
type input "A HÀO"
drag, startPoint x: 20, startPoint y: 182, endPoint x: 76, endPoint y: 153, distance: 63.0
click at [20, 181] on div "TẠO ĐƠN HÀNG Yêu cầu xuất hóa đơn điện tử Transit Pickup Surcharge Ids Transit …" at bounding box center [349, 245] width 699 height 490
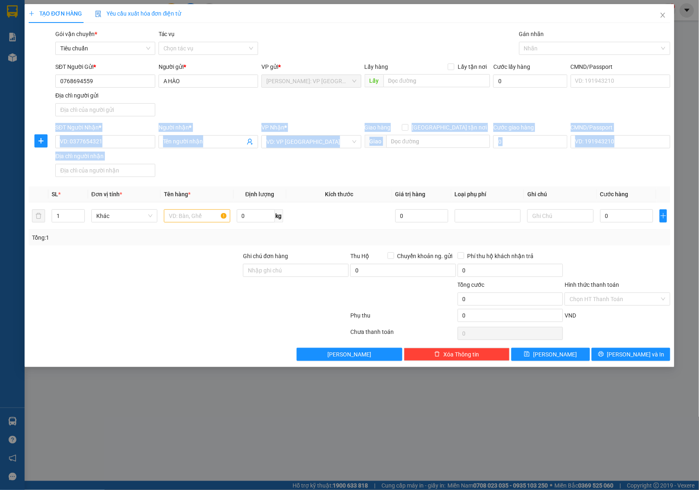
click at [256, 165] on div "SĐT Người Nhận * VD: 0377654321 Người nhận * Tên người nhận VP Nhận * VD: VP [G…" at bounding box center [363, 151] width 618 height 57
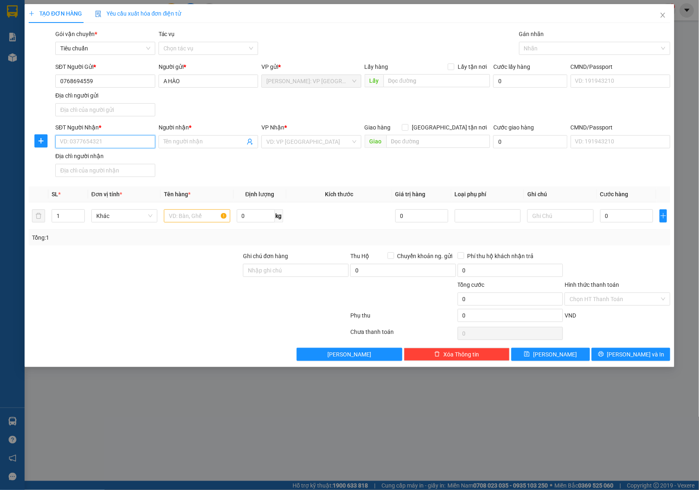
click at [112, 144] on input "SĐT Người Nhận *" at bounding box center [105, 141] width 100 height 13
click at [197, 143] on input "Người nhận *" at bounding box center [204, 141] width 82 height 9
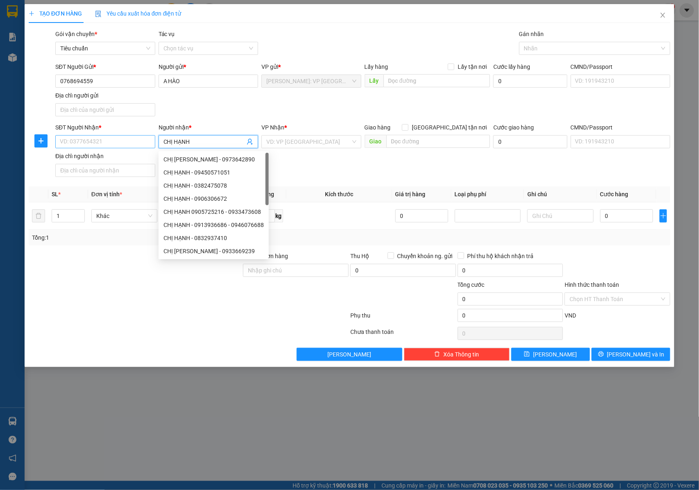
type input "CHỊ HẠNH"
click at [82, 140] on input "SĐT Người Nhận *" at bounding box center [105, 141] width 100 height 13
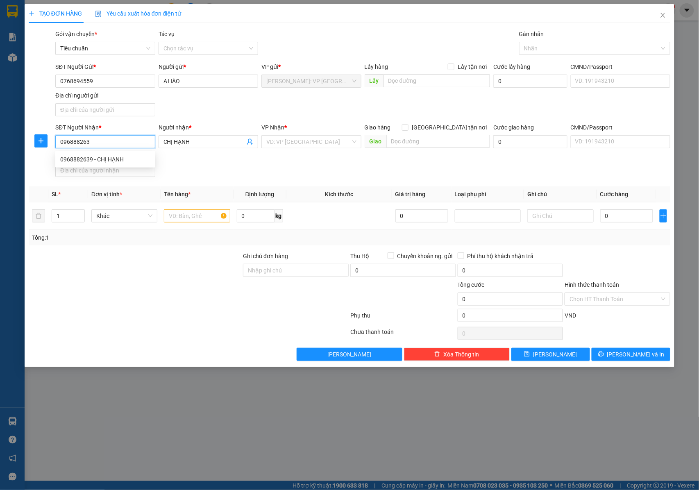
type input "0968882639"
click at [92, 155] on div "0968882639 - CHỊ HẠNH" at bounding box center [105, 159] width 90 height 9
type input "CHỊ HẠNH"
checkbox input "true"
type input "[PERSON_NAME] TÒA NHÀ S201 , [GEOGRAPHIC_DATA] , TÂY MỖ , NAM TỪ [GEOGRAPHIC_DA…"
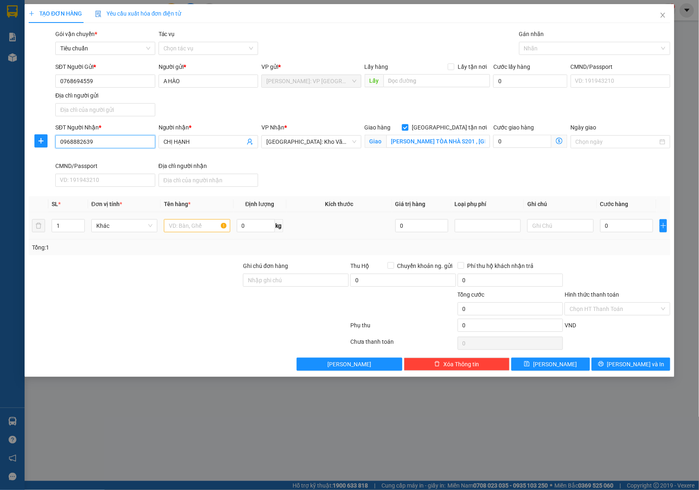
type input "0968882639"
click at [174, 230] on input "text" at bounding box center [197, 225] width 66 height 13
type input "1 KIỆN"
click at [393, 143] on input "[PERSON_NAME] TÒA NHÀ S201 , [GEOGRAPHIC_DATA] , TÂY MỖ , NAM TỪ [GEOGRAPHIC_DA…" at bounding box center [438, 141] width 104 height 13
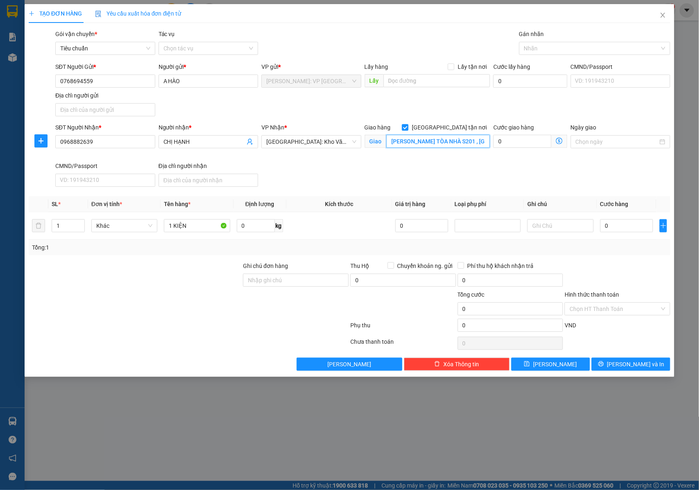
click at [391, 143] on input "[PERSON_NAME] TÒA NHÀ S201 , [GEOGRAPHIC_DATA] , TÂY MỖ , NAM TỪ [GEOGRAPHIC_DA…" at bounding box center [438, 141] width 104 height 13
type input "[PERSON_NAME] TÒA NHÀ S201 , [GEOGRAPHIC_DATA] , TÂY MỖ , NAM TỪ [GEOGRAPHIC_DA…"
click at [188, 227] on input "1 KIỆN" at bounding box center [197, 225] width 66 height 13
type input "1 KIỆN SOFA ĐEN BỌC PE"
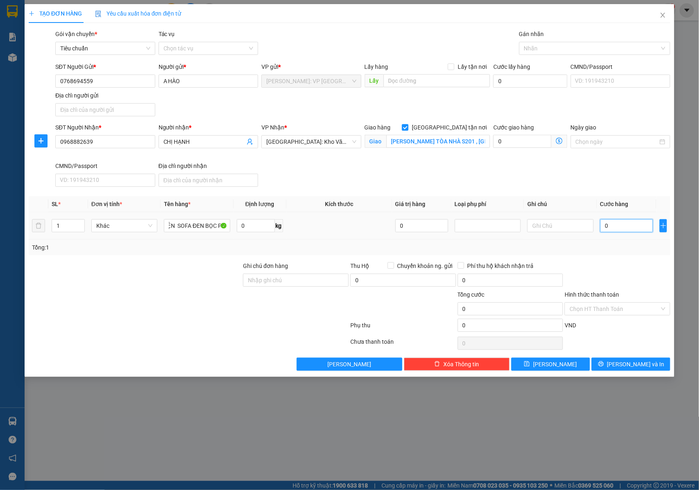
click at [634, 229] on input "0" at bounding box center [626, 225] width 53 height 13
click at [543, 49] on div at bounding box center [590, 48] width 139 height 10
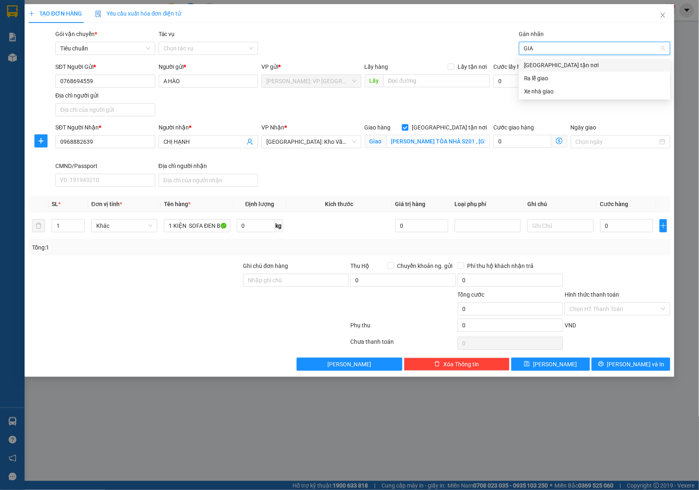
type input "GIAO"
click at [551, 61] on div "[GEOGRAPHIC_DATA] tận nơi" at bounding box center [594, 65] width 141 height 9
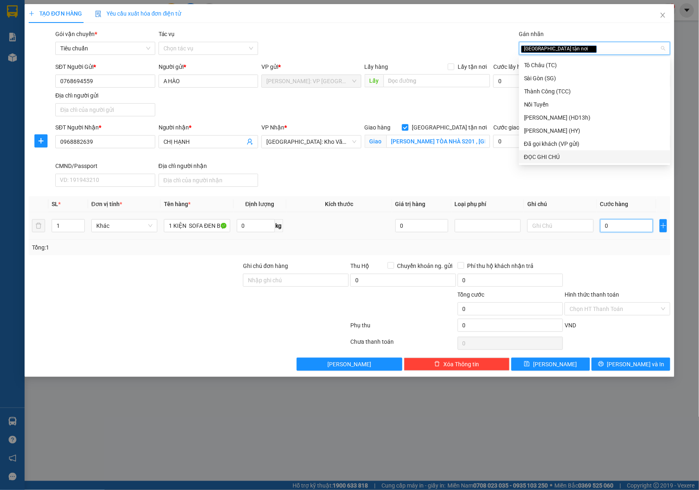
click at [620, 230] on input "0" at bounding box center [626, 225] width 53 height 13
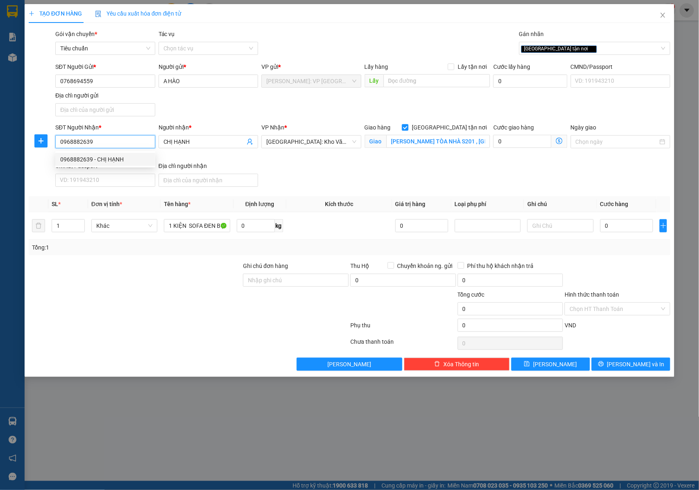
drag, startPoint x: 102, startPoint y: 145, endPoint x: 48, endPoint y: 148, distance: 54.1
click at [48, 148] on div "SĐT Người Nhận * 0968882639 Người nhận * CHỊ HẠNH VP Nhận * [GEOGRAPHIC_DATA]: …" at bounding box center [349, 156] width 643 height 67
click at [451, 143] on input "[PERSON_NAME] TÒA NHÀ S201 , [GEOGRAPHIC_DATA] , TÂY MỖ , NAM TỪ [GEOGRAPHIC_DA…" at bounding box center [438, 141] width 104 height 13
click at [460, 142] on input "[PERSON_NAME] TÒA NHÀ S201 , [GEOGRAPHIC_DATA] , TÂY MỖ , NAM TỪ [GEOGRAPHIC_DA…" at bounding box center [438, 141] width 104 height 13
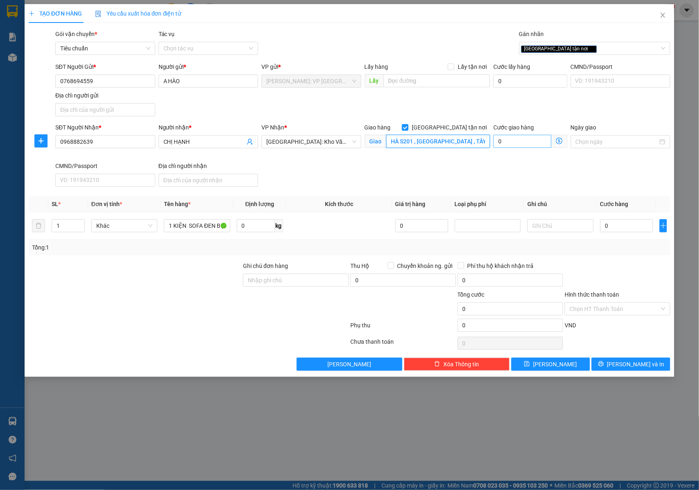
scroll to position [0, 134]
drag, startPoint x: 464, startPoint y: 141, endPoint x: 494, endPoint y: 141, distance: 30.3
click at [494, 141] on div "SĐT Người Nhận * 0968882639 Người nhận * CHỊ HẠNH VP Nhận * [GEOGRAPHIC_DATA]: …" at bounding box center [363, 156] width 618 height 67
click at [460, 141] on input "[PERSON_NAME] TÒA NHÀ S201 , [GEOGRAPHIC_DATA] , TÂY MỖ , NAM TỪ [GEOGRAPHIC_DA…" at bounding box center [438, 141] width 104 height 13
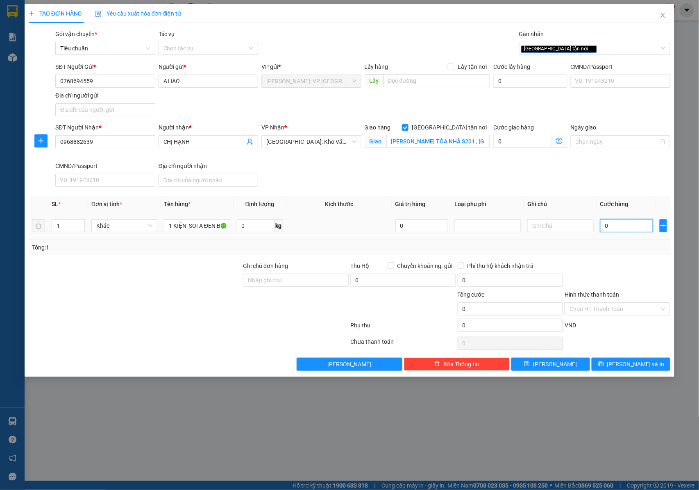
click at [614, 226] on input "0" at bounding box center [626, 225] width 53 height 13
type input "7"
type input "70"
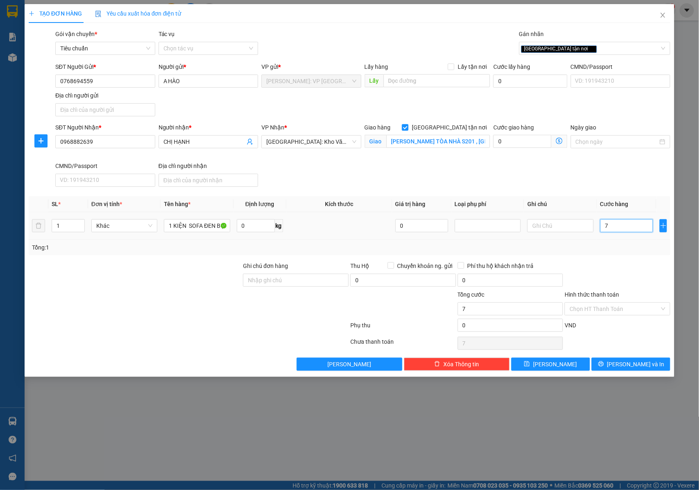
type input "70"
type input "700"
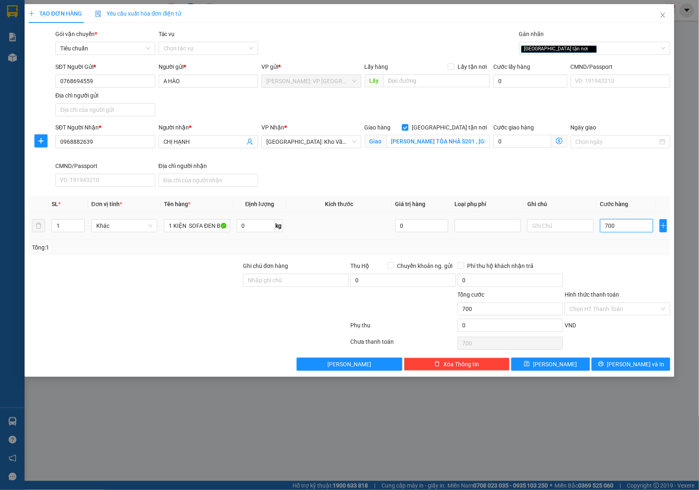
type input "7.000"
type input "70.000"
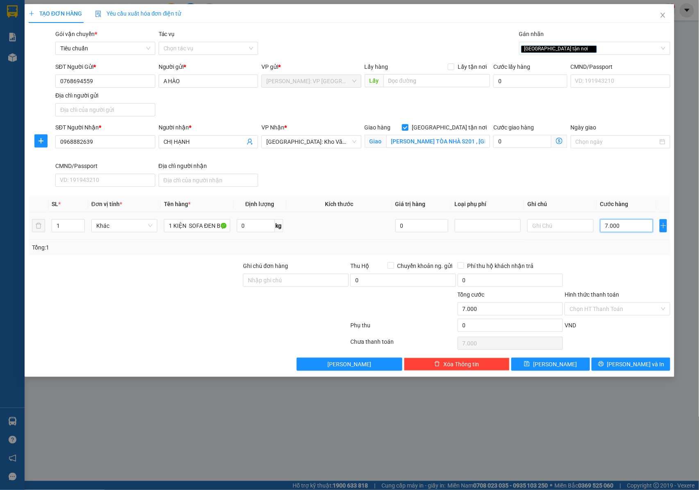
type input "70.000"
type input "700.000"
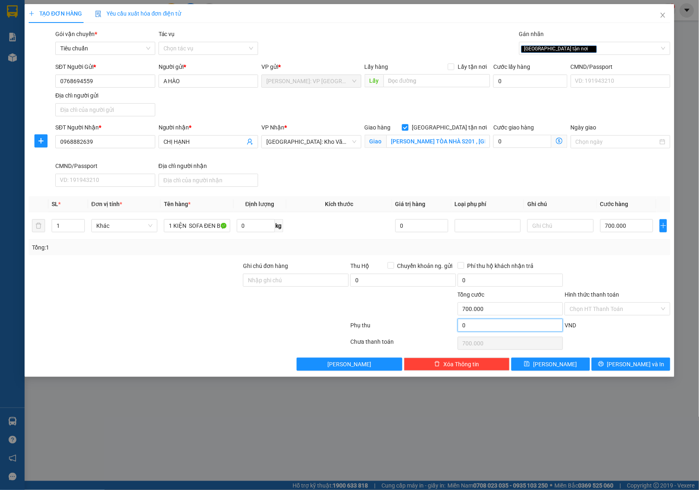
click at [488, 332] on input "0" at bounding box center [511, 325] width 106 height 13
type input "700.008"
type input "8"
type input "700.008"
type input "700.080"
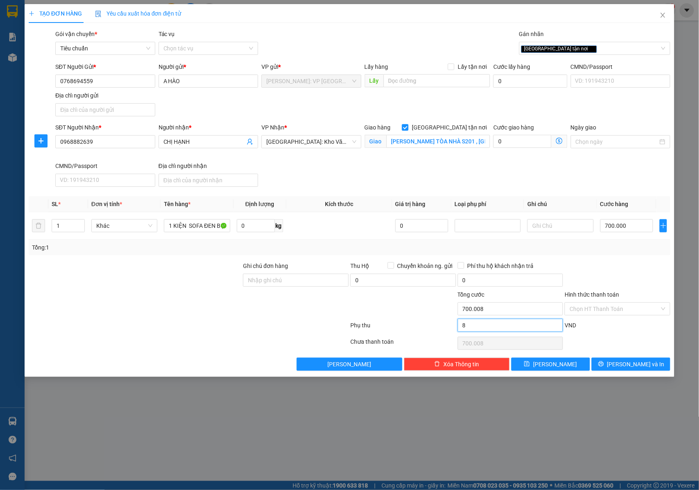
type input "80"
type input "700.080"
type input "700.800"
type input "800"
type input "700.800"
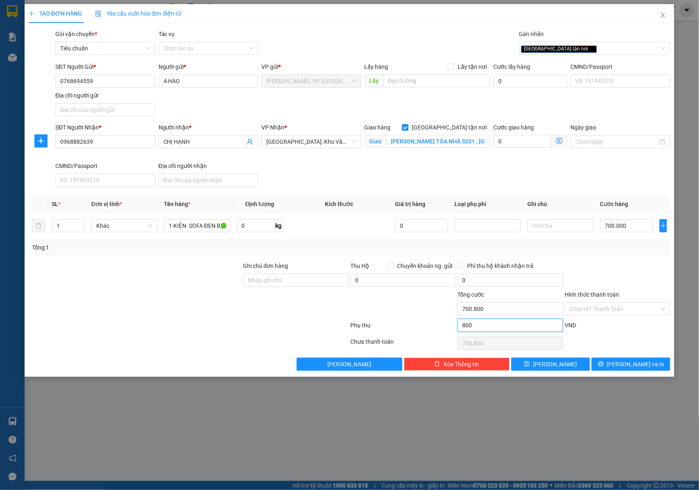
type input "708.000"
type input "8.000"
type input "708.000"
type input "780.000"
type input "80.000"
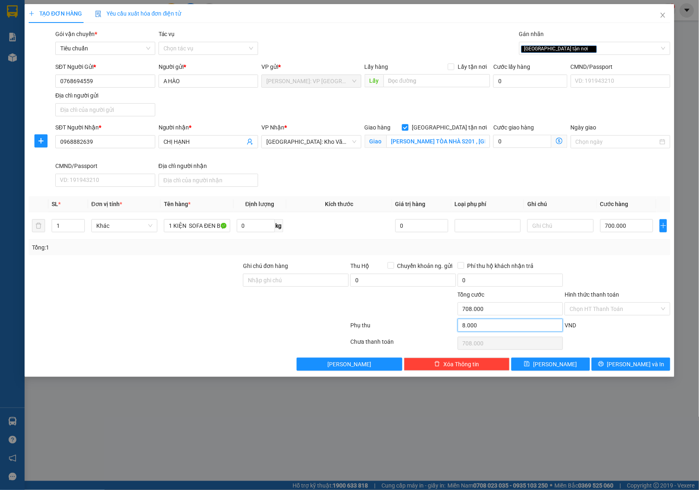
type input "780.000"
type input "80.000"
click at [207, 226] on input "1 KIỆN SOFA ĐEN BỌC PE" at bounding box center [197, 225] width 66 height 13
click at [270, 280] on input "Ghi chú đơn hàng" at bounding box center [296, 280] width 106 height 13
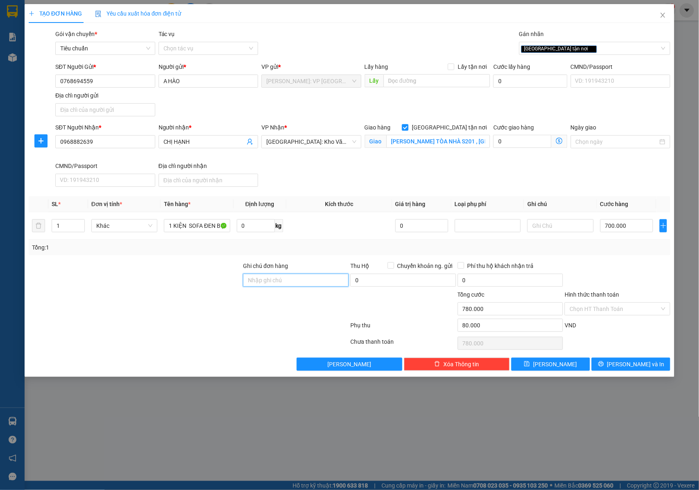
type input "NHẬN NGUYÊN KIỆN GIAO NGUYÊN KIỆN, HƯ VỠ K ĐỀN"
click at [314, 281] on input "NHẬN NGUYÊN KIỆN GIAO NGUYÊN KIỆN, HƯ VỠ K ĐỀN" at bounding box center [296, 280] width 106 height 13
click at [188, 222] on input "1 KIỆN SOFA ĐEN BỌC PE" at bounding box center [197, 225] width 66 height 13
click at [288, 165] on div "SĐT Người Nhận * 0968882639 Người nhận * CHỊ HẠNH VP Nhận * [GEOGRAPHIC_DATA]: …" at bounding box center [363, 156] width 618 height 67
click at [454, 142] on input "[PERSON_NAME] TÒA NHÀ S201 , [GEOGRAPHIC_DATA] , TÂY MỖ , NAM TỪ [GEOGRAPHIC_DA…" at bounding box center [438, 141] width 104 height 13
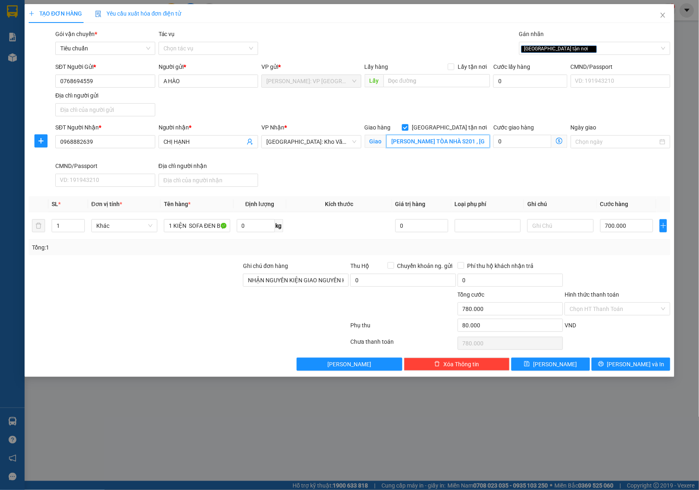
click at [461, 145] on input "[PERSON_NAME] TÒA NHÀ S201 , [GEOGRAPHIC_DATA] , TÂY MỖ , NAM TỪ [GEOGRAPHIC_DA…" at bounding box center [438, 141] width 104 height 13
click at [191, 227] on input "1 KIỆN SOFA ĐEN BỌC PE" at bounding box center [197, 225] width 66 height 13
drag, startPoint x: 200, startPoint y: 226, endPoint x: 226, endPoint y: 228, distance: 26.3
click at [226, 228] on input "1 KIỆN SOFA ĐEN BỌC PE" at bounding box center [197, 225] width 66 height 13
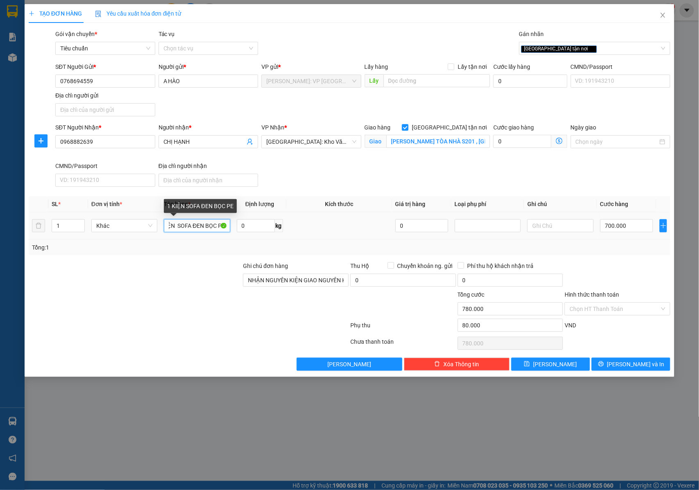
click at [217, 229] on input "1 KIỆN SOFA ĐEN BỌC PE" at bounding box center [197, 225] width 66 height 13
click at [604, 366] on icon "printer" at bounding box center [601, 364] width 6 height 6
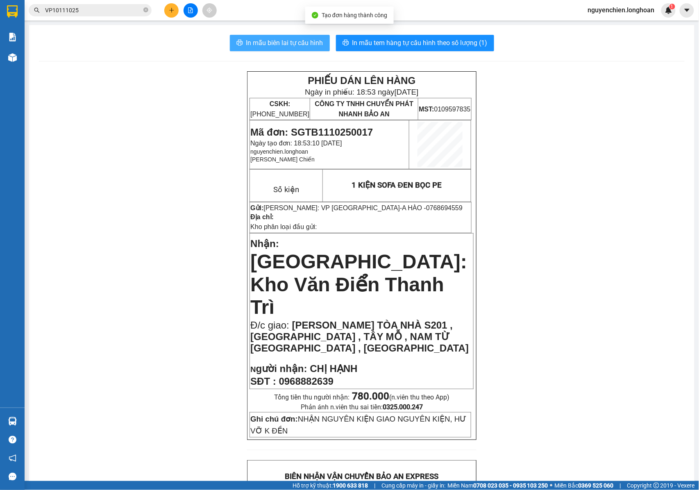
click at [300, 39] on span "In mẫu biên lai tự cấu hình" at bounding box center [284, 43] width 77 height 10
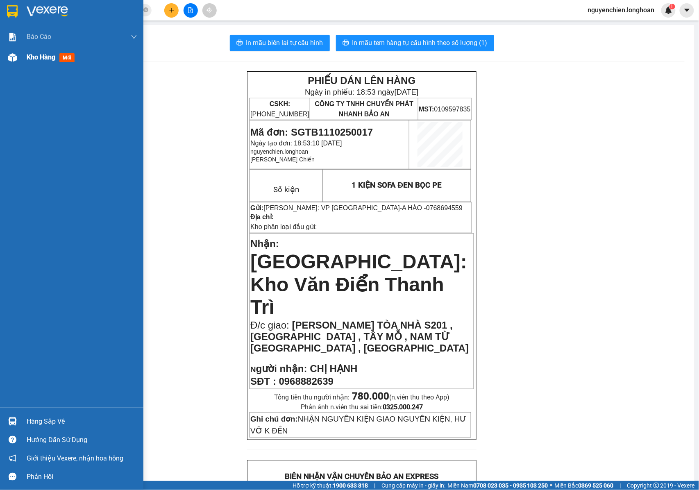
click at [13, 54] on img at bounding box center [12, 57] width 9 height 9
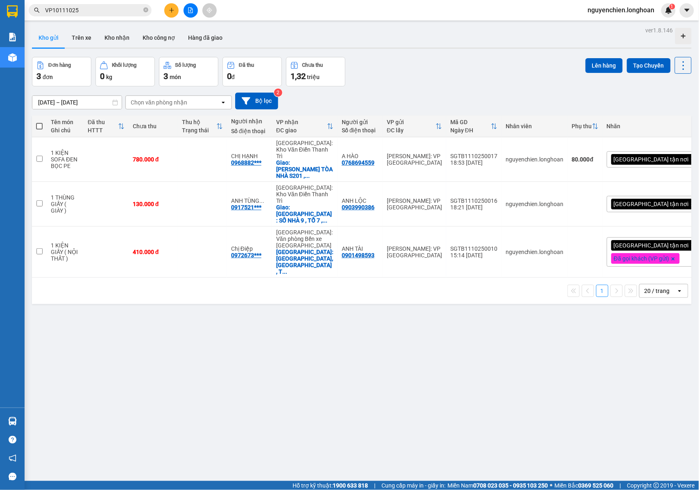
click at [284, 339] on div "ver 1.8.146 Kho gửi Trên xe Kho nhận Kho công nợ Hàng đã giao Đơn hàng 3 đơn Kh…" at bounding box center [362, 270] width 666 height 490
click at [637, 159] on button at bounding box center [642, 159] width 11 height 14
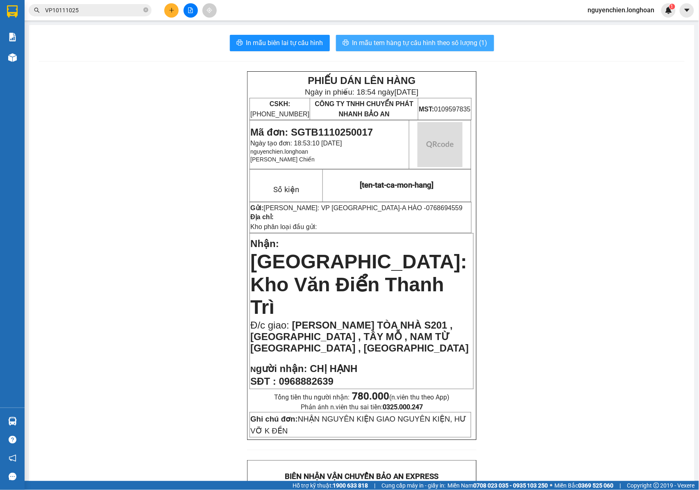
click at [432, 48] on span "In mẫu tem hàng tự cấu hình theo số lượng (1)" at bounding box center [419, 43] width 135 height 10
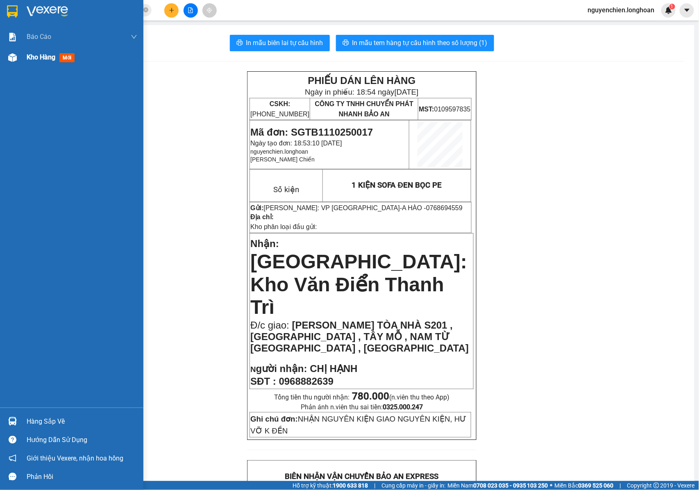
click at [14, 59] on img at bounding box center [12, 57] width 9 height 9
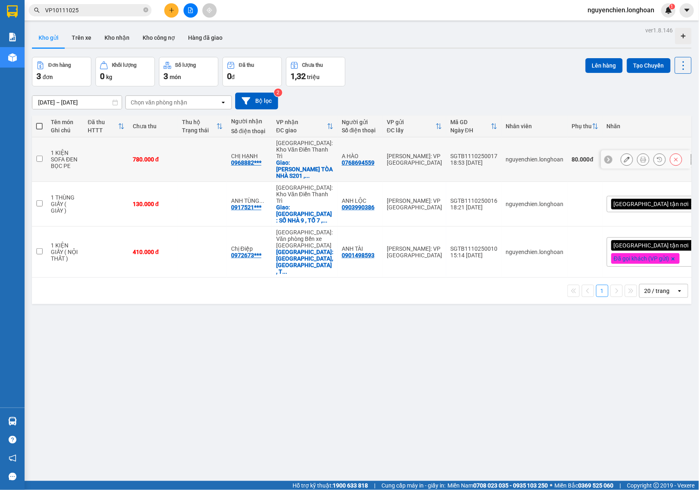
click at [624, 156] on icon at bounding box center [627, 159] width 6 height 6
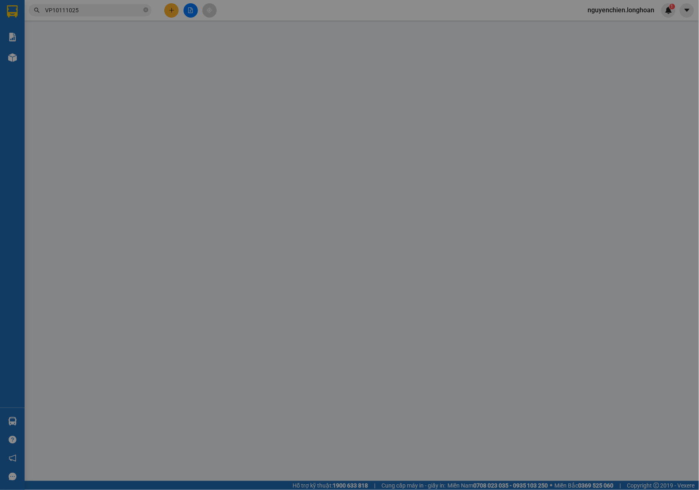
type input "0768694559"
type input "A HÀO"
type input "0968882639"
type input "CHỊ HẠNH"
checkbox input "true"
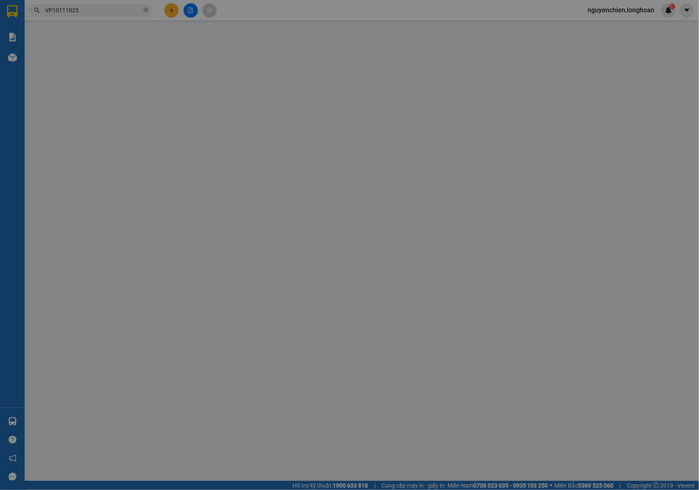
type input "[PERSON_NAME] TÒA NHÀ S201 , [GEOGRAPHIC_DATA] , TÂY MỖ , NAM TỪ [GEOGRAPHIC_DA…"
type input "NHẬN NGUYÊN KIỆN GIAO NGUYÊN KIỆN, HƯ VỠ K ĐỀN"
type input "0"
type input "780.000"
type input "80.000"
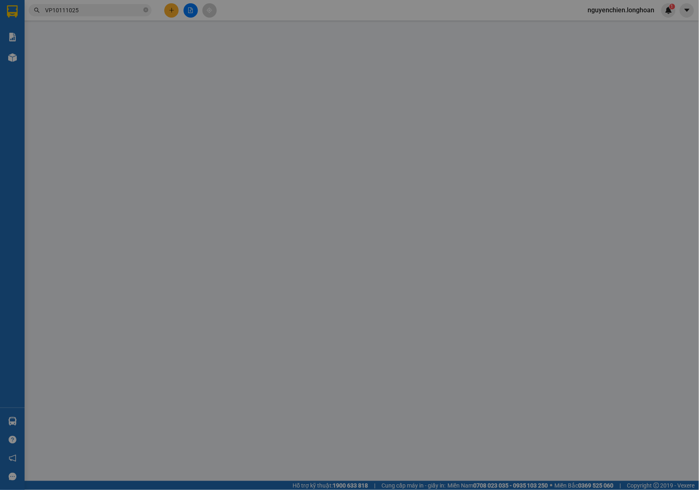
type input "780.000"
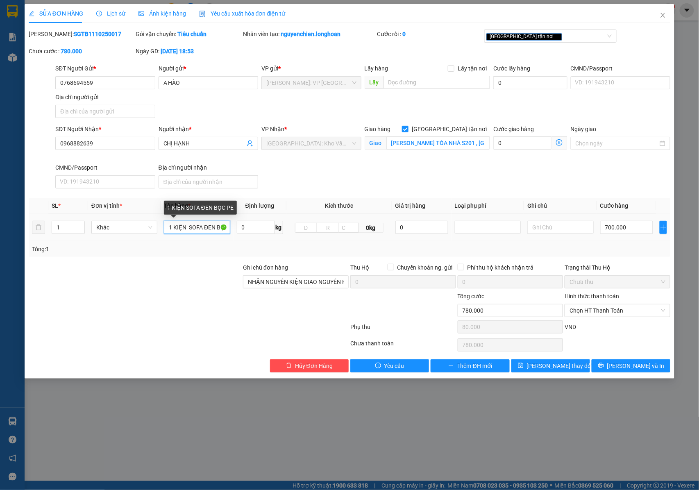
click at [203, 230] on input "1 KIỆN SOFA ĐEN BỌC PE" at bounding box center [197, 227] width 66 height 13
click at [202, 230] on input "1 KIỆN SOFA ĐEN BỌC PE" at bounding box center [197, 227] width 66 height 13
click at [185, 205] on div "1 KIỆN SOFA ĐEN BỌC PE" at bounding box center [200, 208] width 73 height 14
click at [188, 230] on input "1 KIỆN SOFA ĐEN BỌC PE" at bounding box center [197, 227] width 66 height 13
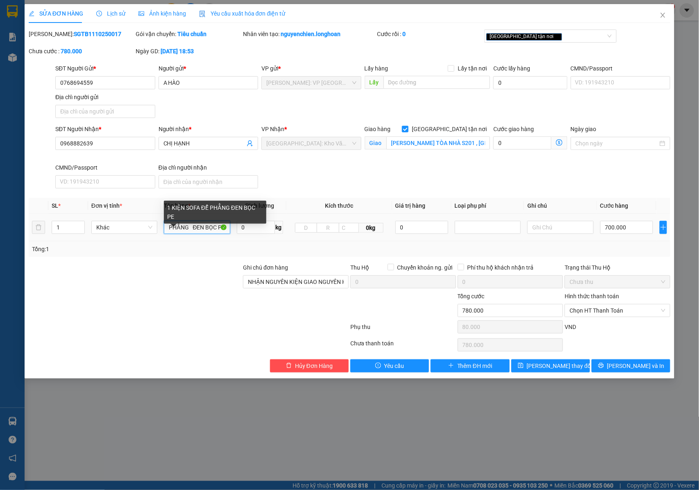
drag, startPoint x: 215, startPoint y: 229, endPoint x: 229, endPoint y: 231, distance: 14.8
click at [229, 231] on input "1 KIỆN SOFA ĐỂ PHẲNG ĐEN BỌC PE" at bounding box center [197, 227] width 66 height 13
click at [194, 231] on input "1 KIỆN SOFA ĐỂ PHẲNG ĐEN BỌC PE" at bounding box center [197, 227] width 66 height 13
drag, startPoint x: 192, startPoint y: 230, endPoint x: 224, endPoint y: 229, distance: 32.4
click at [224, 229] on input "1 KIỆN SOFA ĐỂ PHẲNG ĐEN BỌC PE" at bounding box center [197, 227] width 66 height 13
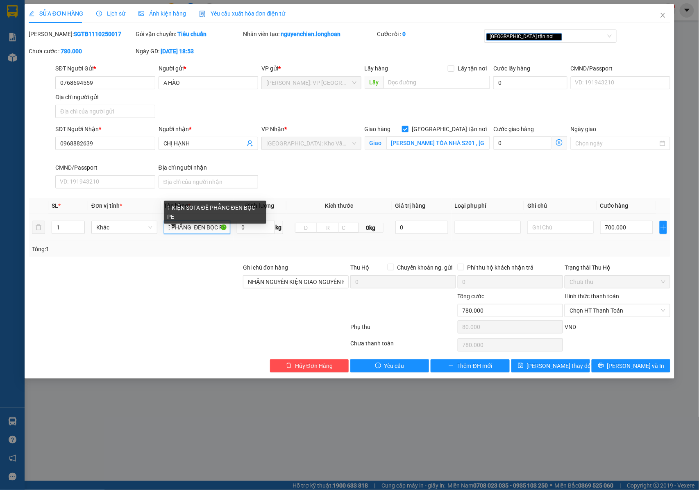
scroll to position [0, 42]
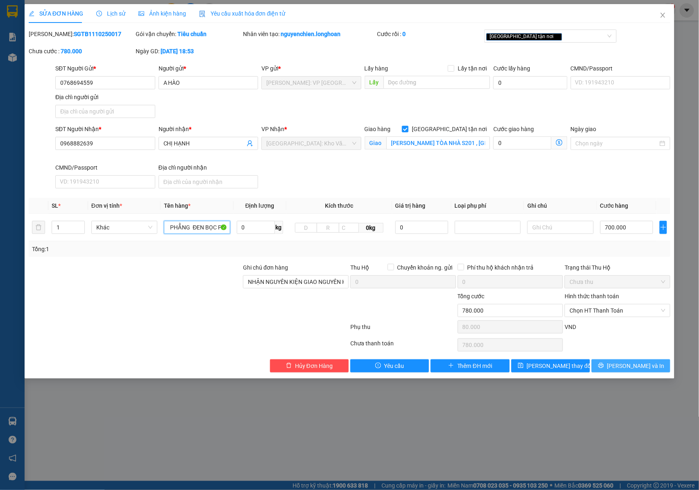
type input "1 KIỆN SOFA ĐỂ PHẲNG ĐEN BỌC PE"
click at [604, 365] on icon "printer" at bounding box center [601, 366] width 6 height 6
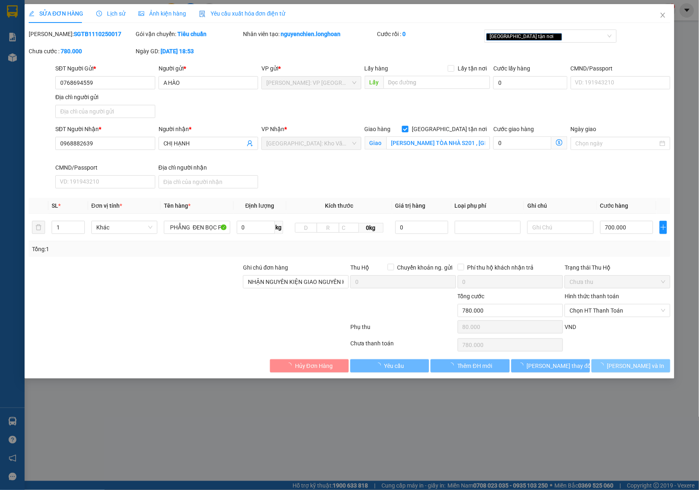
scroll to position [0, 0]
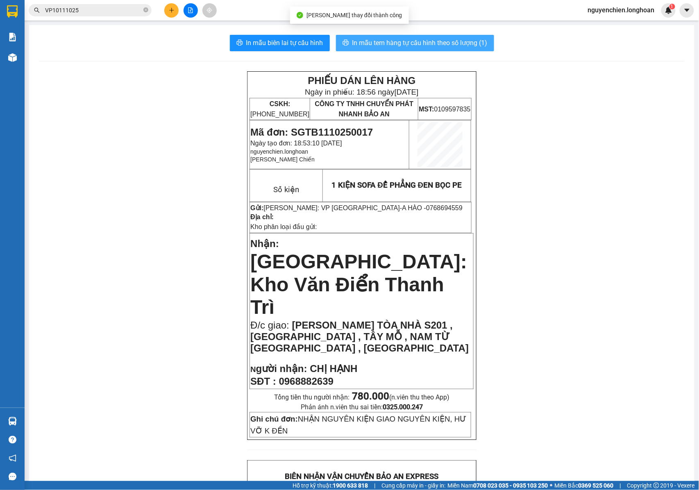
click at [390, 43] on span "In mẫu tem hàng tự cấu hình theo số lượng (1)" at bounding box center [419, 43] width 135 height 10
click at [407, 40] on span "In mẫu tem hàng tự cấu hình theo số lượng (1)" at bounding box center [419, 43] width 135 height 10
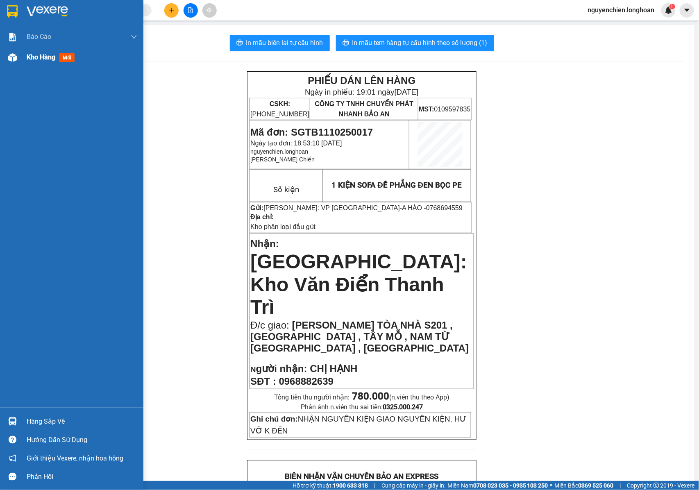
click at [10, 56] on img at bounding box center [12, 57] width 9 height 9
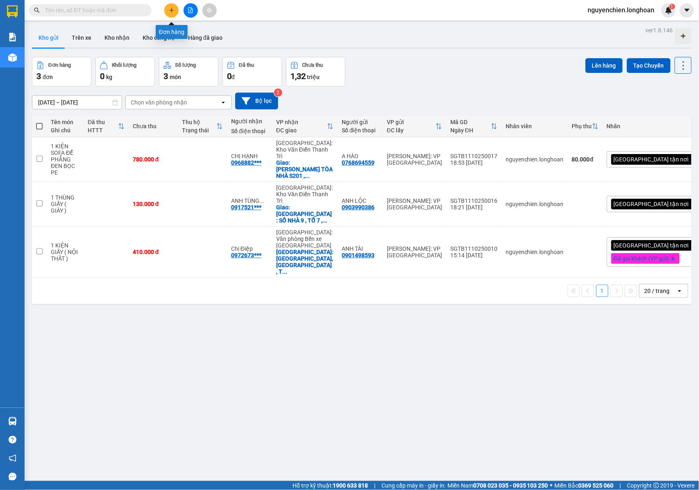
click at [166, 9] on button at bounding box center [171, 10] width 14 height 14
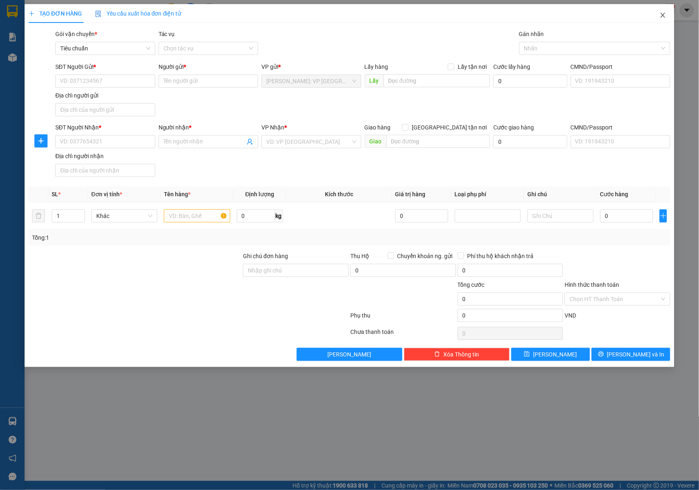
click at [663, 17] on icon "close" at bounding box center [662, 15] width 7 height 7
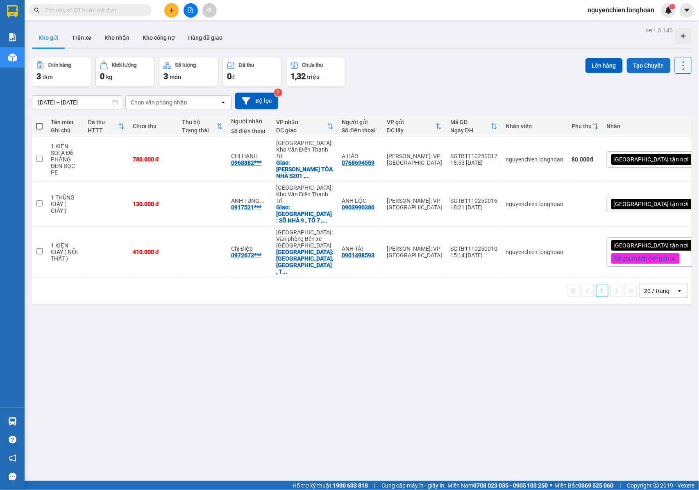
click at [627, 64] on button "Tạo Chuyến" at bounding box center [649, 65] width 44 height 15
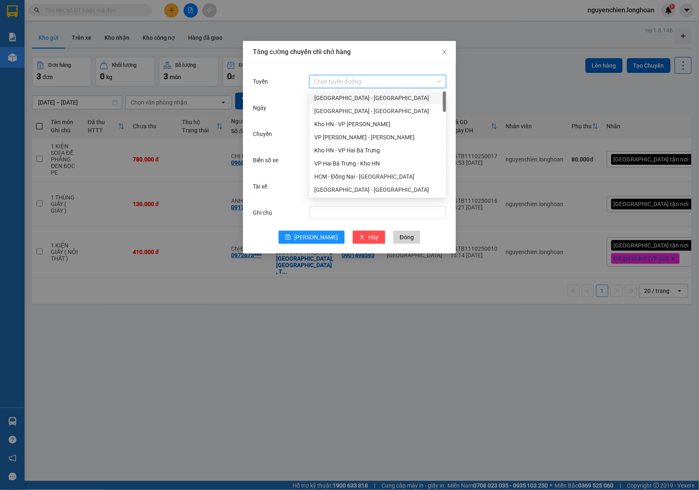
click at [326, 81] on input "Tuyến" at bounding box center [374, 81] width 121 height 12
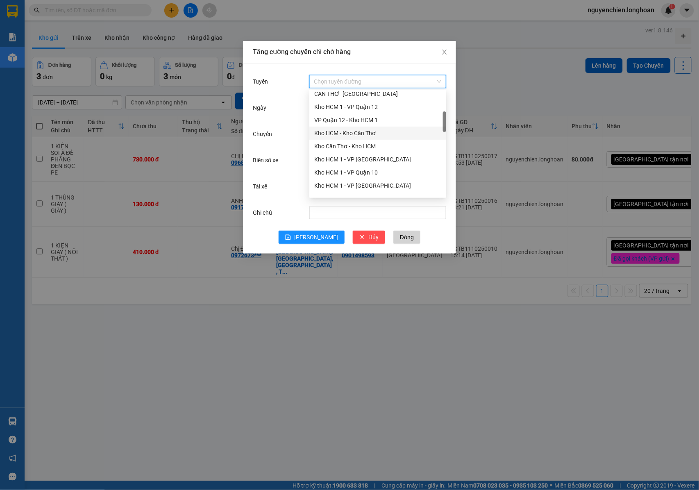
scroll to position [382, 0]
click at [346, 120] on div "VP Tân Bình - Kho HCM 1" at bounding box center [377, 122] width 127 height 9
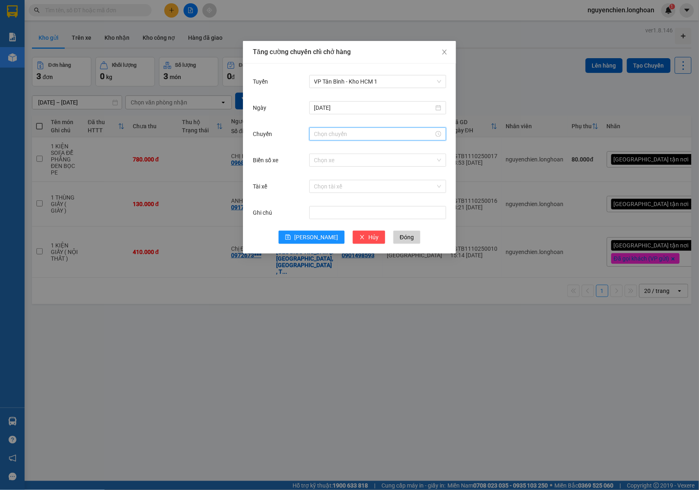
click at [331, 135] on input "Chuyến" at bounding box center [374, 133] width 120 height 9
click at [322, 247] on link "Bây giờ" at bounding box center [323, 245] width 19 height 7
click at [346, 261] on span "OK" at bounding box center [343, 258] width 8 height 9
type input "19:00"
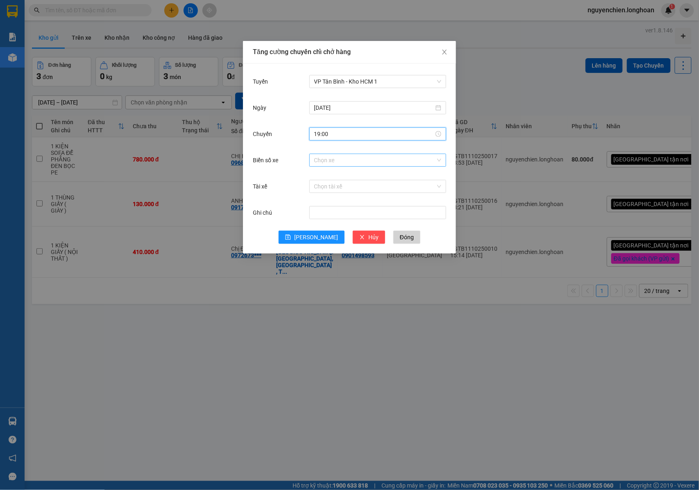
click at [319, 161] on input "Biển số xe" at bounding box center [374, 160] width 121 height 12
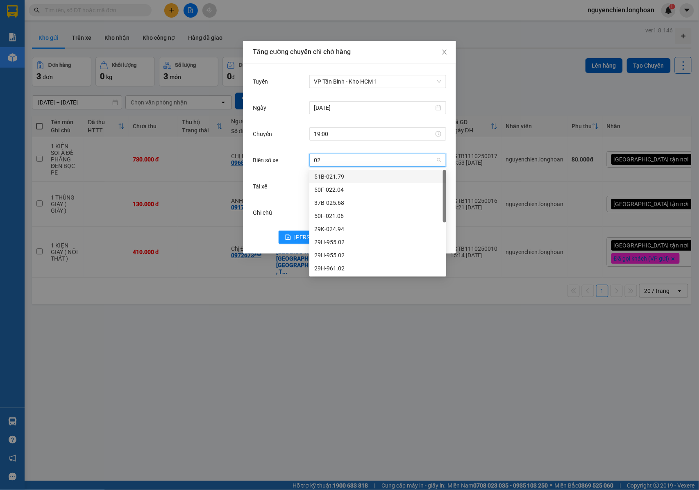
type input "023"
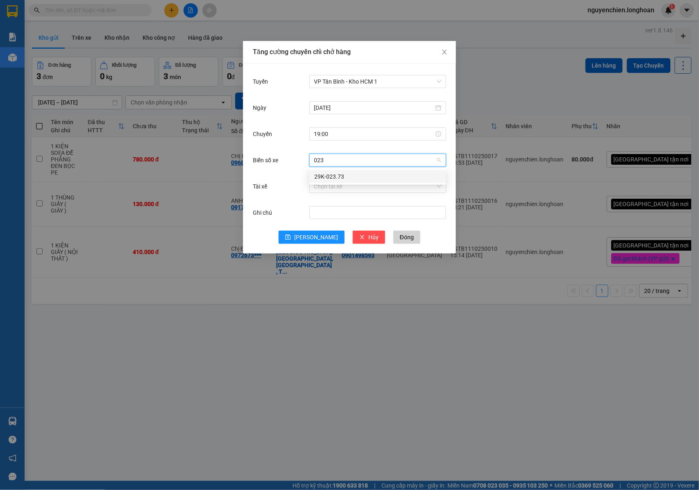
click at [325, 178] on div "29K-023.73" at bounding box center [377, 176] width 127 height 9
click at [336, 188] on input "Tài xế" at bounding box center [374, 186] width 121 height 12
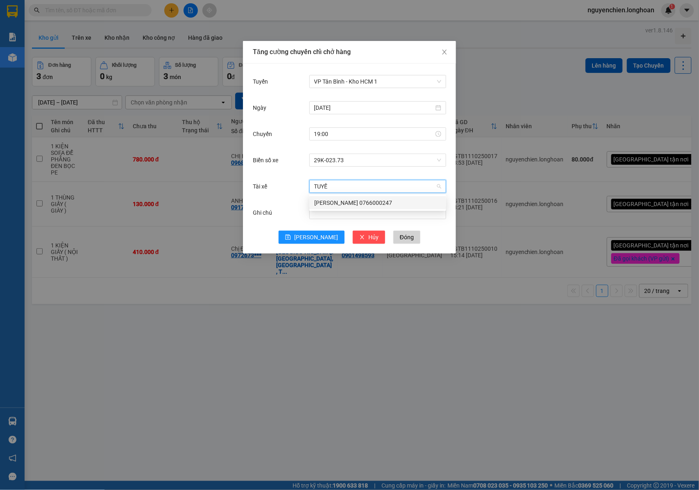
type input "TUYẾN"
click at [339, 201] on div "NGUYỄN MINH TUYẾN 0766000247" at bounding box center [377, 202] width 127 height 9
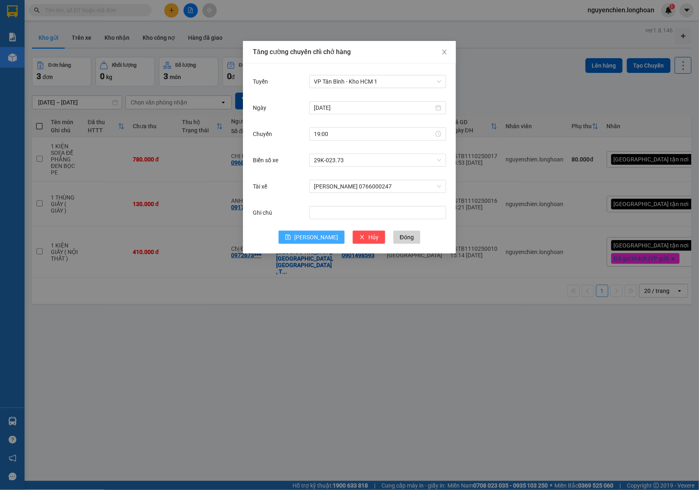
click at [308, 235] on button "[PERSON_NAME]" at bounding box center [312, 237] width 66 height 13
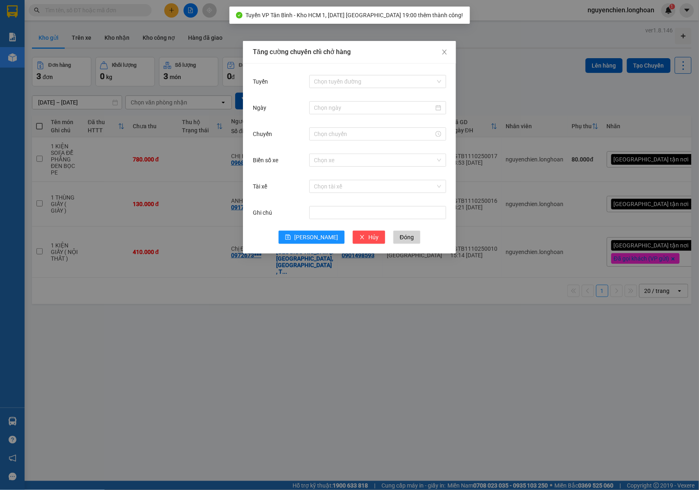
drag, startPoint x: 265, startPoint y: 342, endPoint x: 274, endPoint y: 329, distance: 14.8
click at [274, 329] on div "Tăng cường chuyến chỉ chở hàng Tuyến Chọn tuyến đường Ngày Chuyến Biển số xe Ch…" at bounding box center [349, 245] width 699 height 490
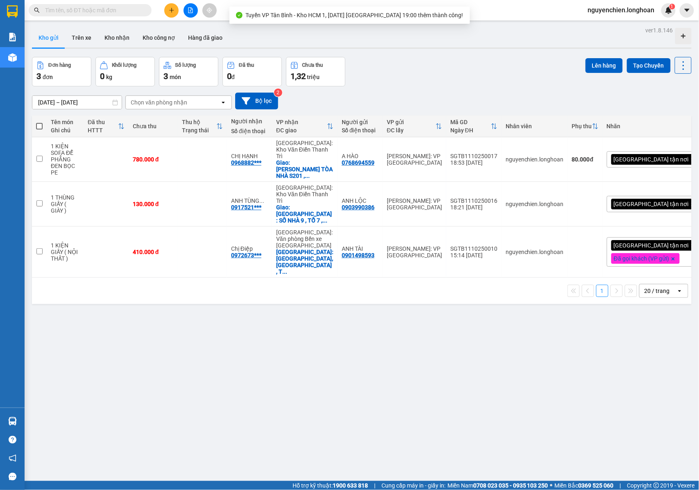
click at [38, 121] on th at bounding box center [39, 127] width 15 height 22
click at [38, 129] on span at bounding box center [39, 126] width 7 height 7
click at [39, 122] on input "checkbox" at bounding box center [39, 122] width 0 height 0
checkbox input "true"
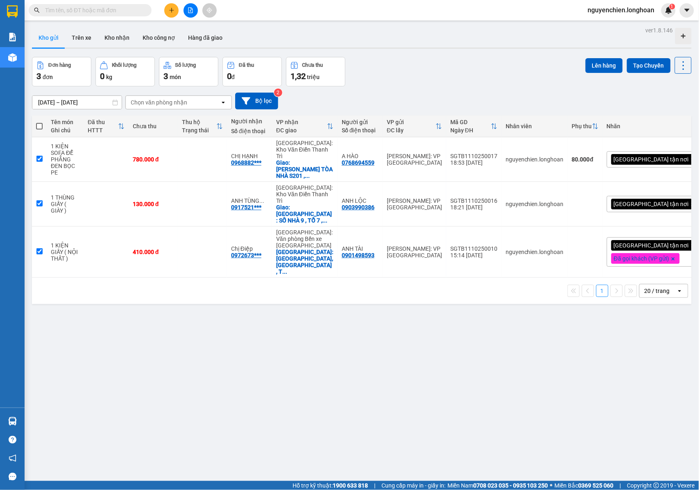
checkbox input "true"
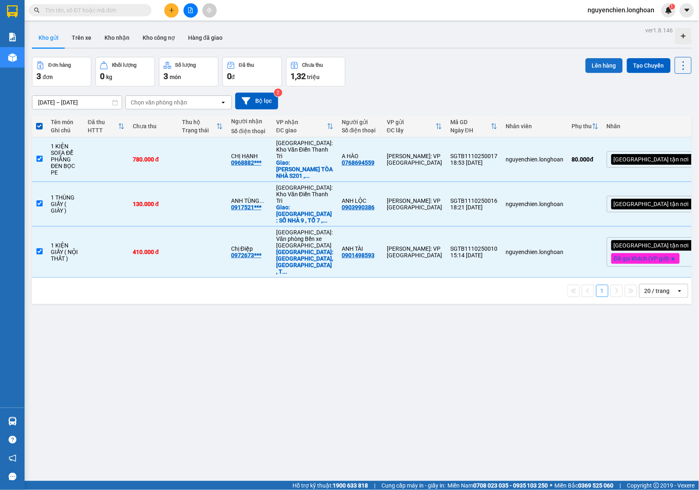
click at [591, 64] on button "Lên hàng" at bounding box center [603, 65] width 37 height 15
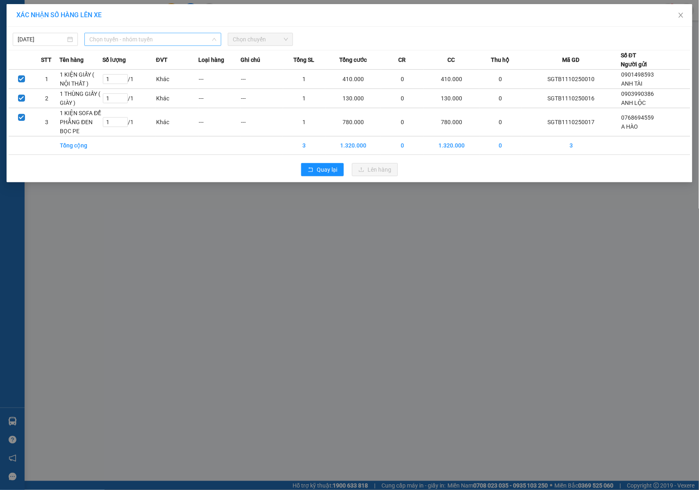
click at [124, 43] on span "Chọn tuyến - nhóm tuyến" at bounding box center [152, 39] width 127 height 12
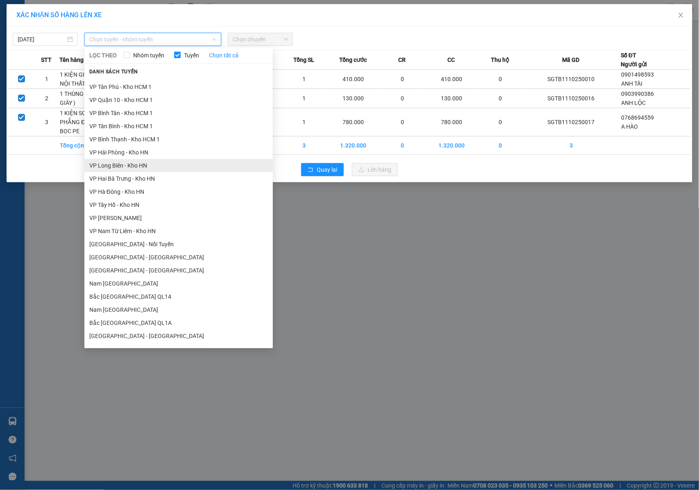
scroll to position [399, 0]
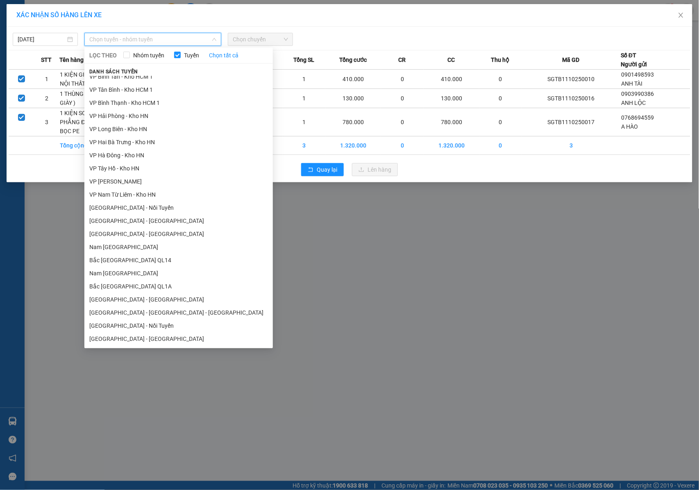
drag, startPoint x: 120, startPoint y: 88, endPoint x: 235, endPoint y: 69, distance: 116.8
click at [120, 88] on li "VP Tân Bình - Kho HCM 1" at bounding box center [178, 89] width 188 height 13
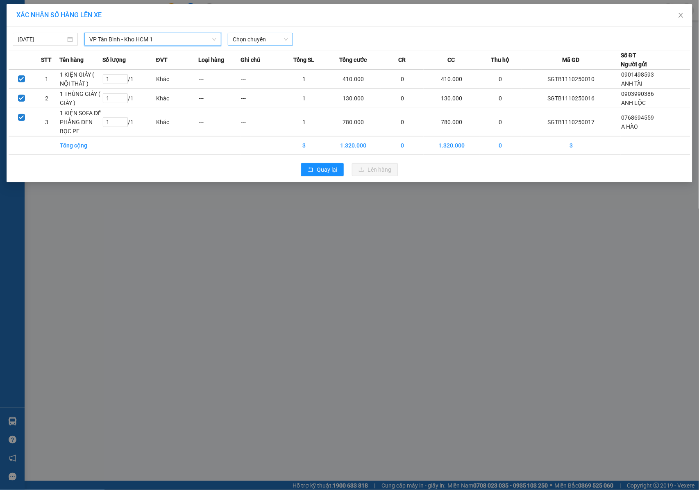
click at [249, 39] on span "Chọn chuyến" at bounding box center [260, 39] width 55 height 12
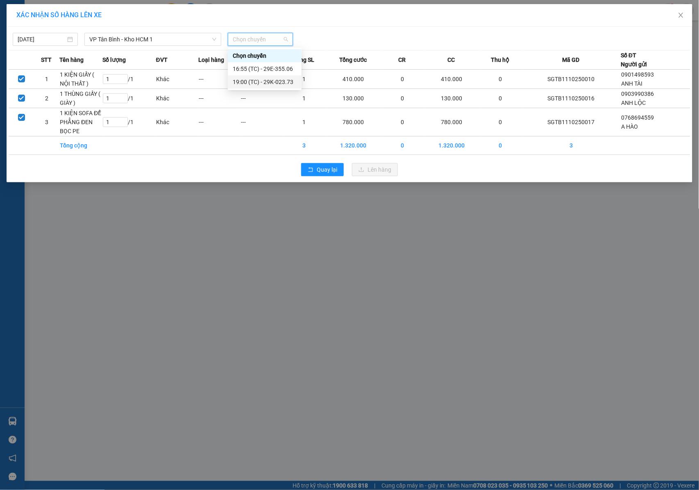
click at [250, 81] on div "19:00 (TC) - 29K-023.73" at bounding box center [265, 81] width 64 height 9
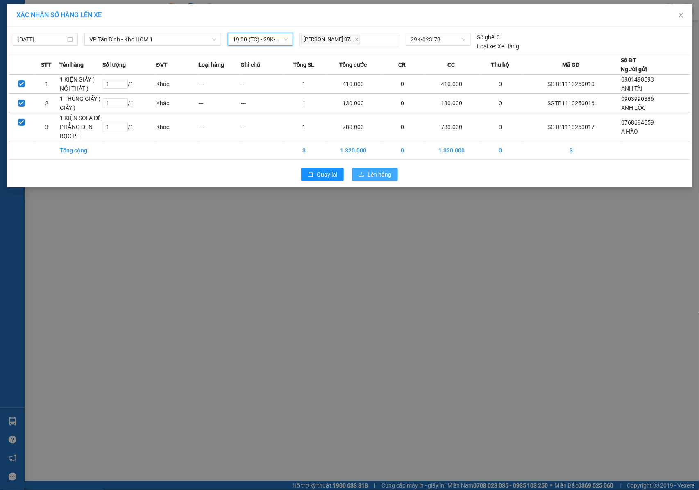
click at [374, 174] on span "Lên hàng" at bounding box center [379, 174] width 24 height 9
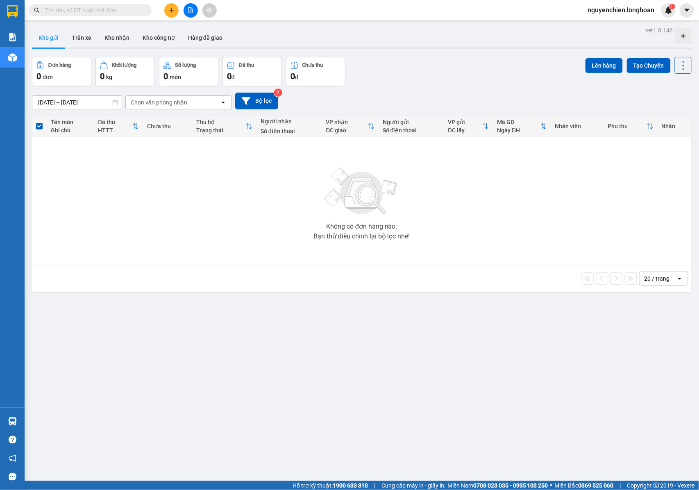
click at [86, 8] on input "text" at bounding box center [93, 10] width 97 height 9
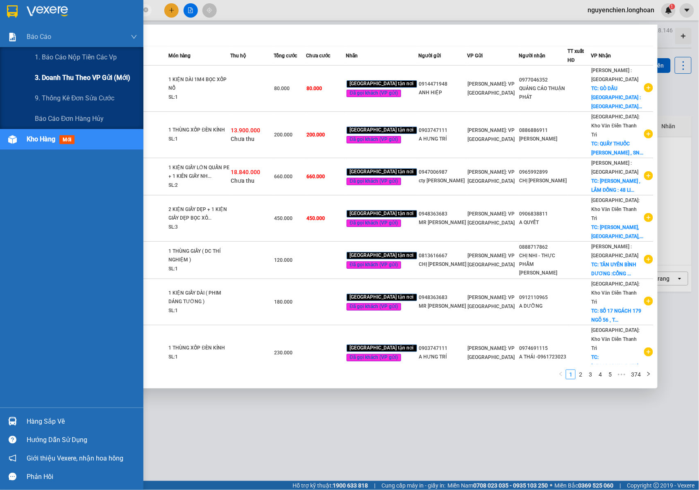
type input "SGTB"
click at [50, 75] on span "3. Doanh Thu theo VP Gửi (mới)" at bounding box center [82, 78] width 95 height 10
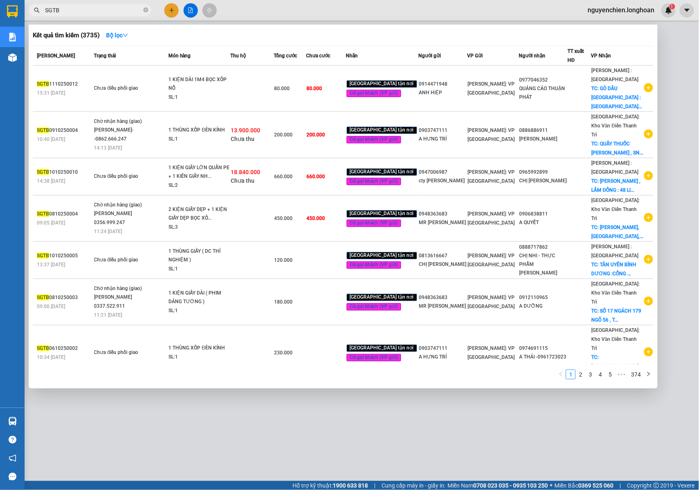
click at [38, 59] on th "[PERSON_NAME]" at bounding box center [62, 55] width 59 height 19
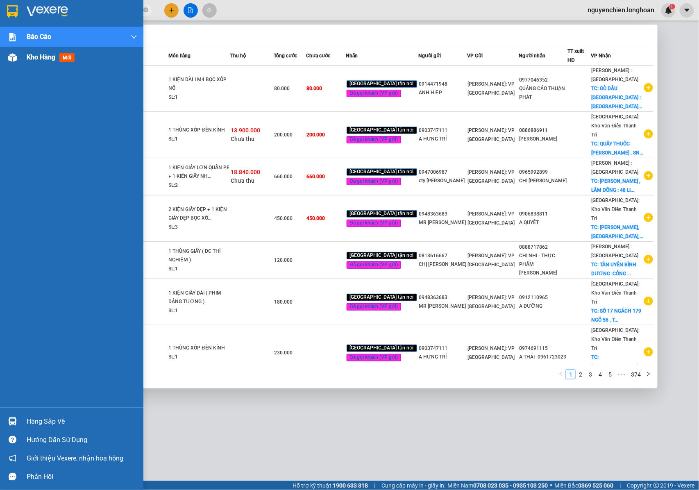
drag, startPoint x: 16, startPoint y: 58, endPoint x: 64, endPoint y: 60, distance: 48.8
click at [16, 58] on img at bounding box center [12, 57] width 9 height 9
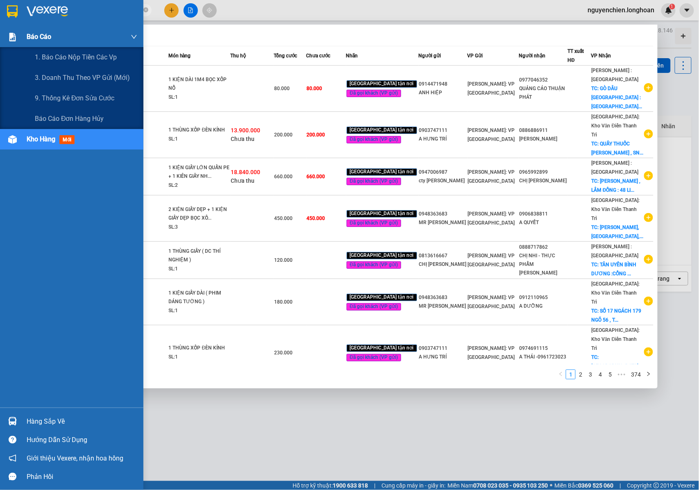
click at [72, 41] on div "Báo cáo" at bounding box center [82, 37] width 111 height 20
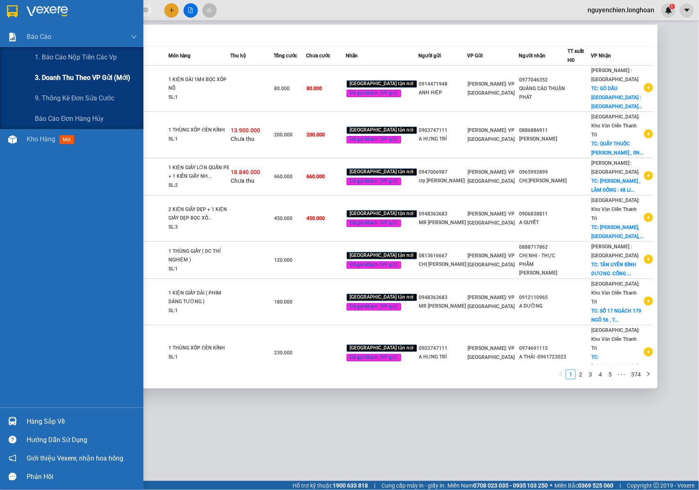
drag, startPoint x: 72, startPoint y: 81, endPoint x: 150, endPoint y: 82, distance: 77.8
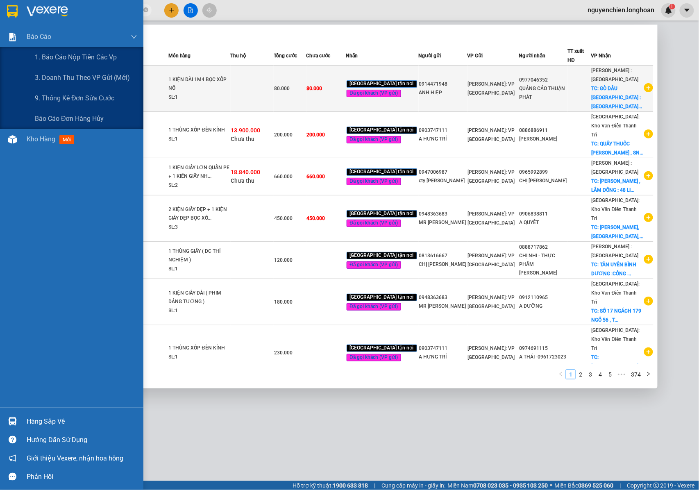
click at [72, 82] on span "3. Doanh Thu theo VP Gửi (mới)" at bounding box center [82, 78] width 95 height 10
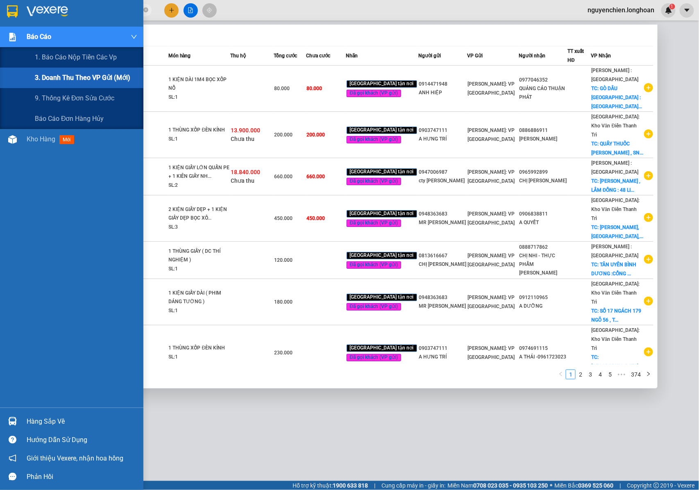
click at [55, 83] on div "3. Doanh Thu theo VP Gửi (mới)" at bounding box center [86, 78] width 102 height 20
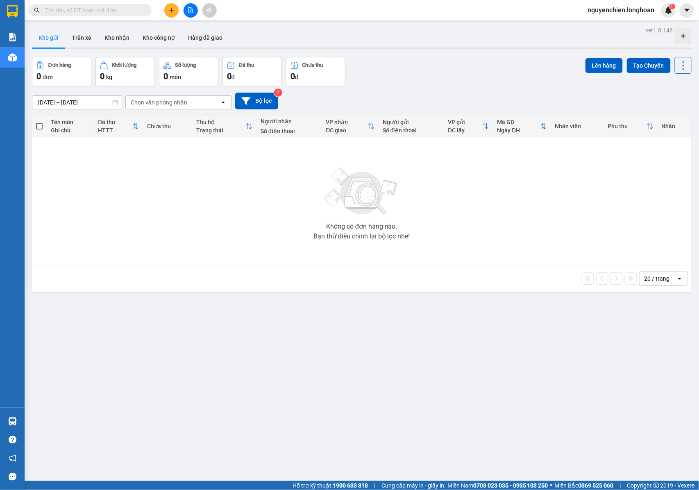
click at [191, 13] on button at bounding box center [191, 10] width 14 height 14
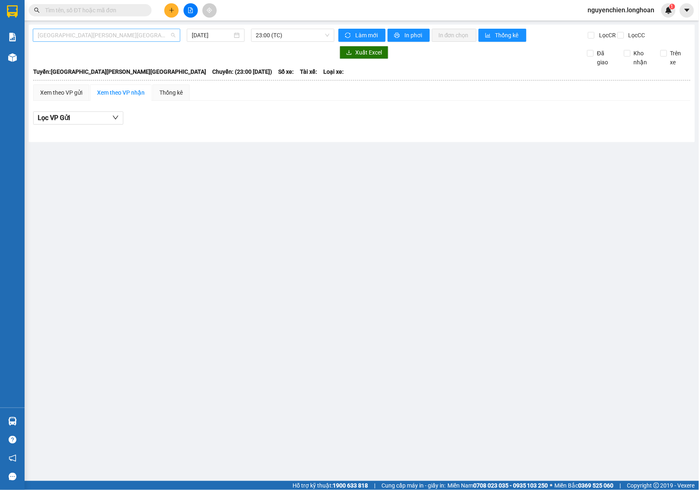
click at [100, 40] on span "Hải Phòng - Hà Nội" at bounding box center [107, 35] width 138 height 12
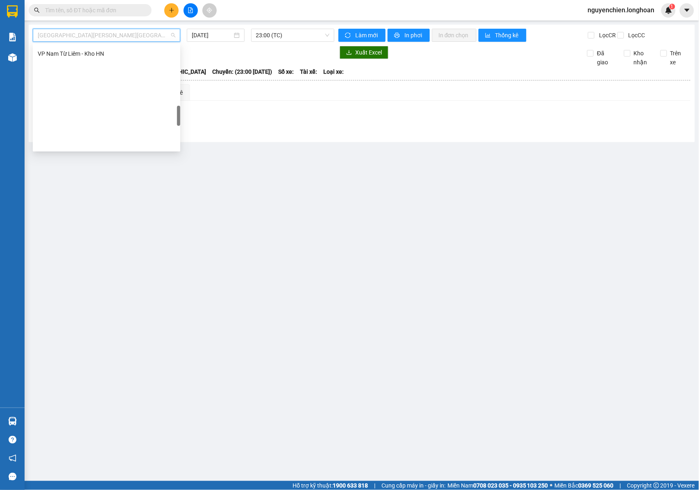
scroll to position [413, 0]
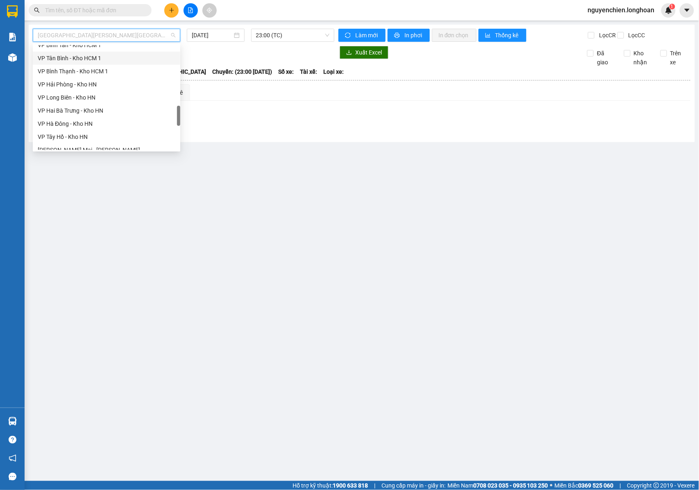
click at [66, 61] on div "VP Tân Bình - Kho HCM 1" at bounding box center [107, 58] width 138 height 9
type input "11/10/2025"
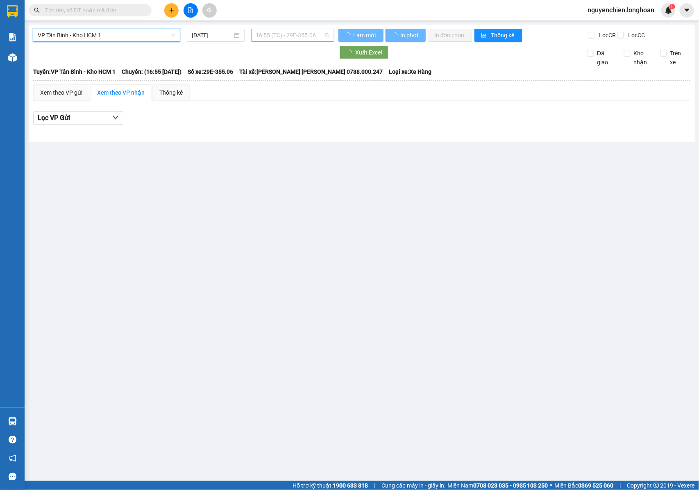
click at [273, 36] on span "16:55 (TC) - 29E-355.06" at bounding box center [292, 35] width 73 height 12
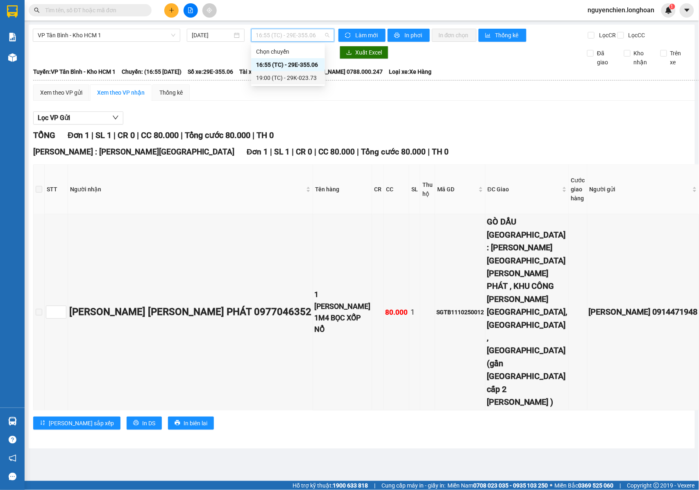
click at [265, 77] on div "19:00 (TC) - 29K-023.73" at bounding box center [288, 77] width 64 height 9
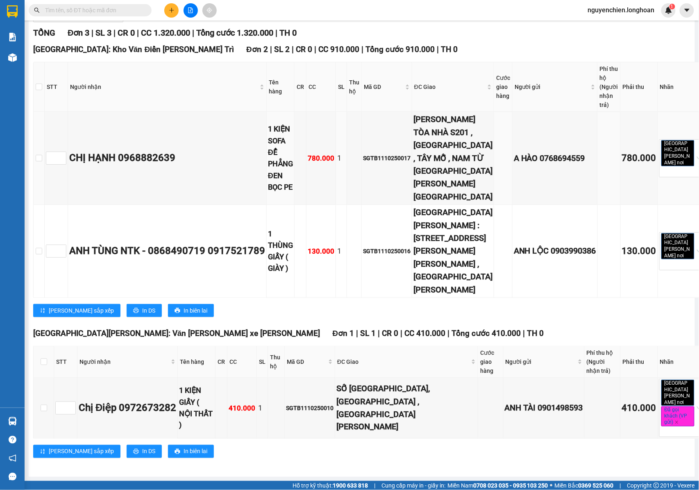
scroll to position [176, 0]
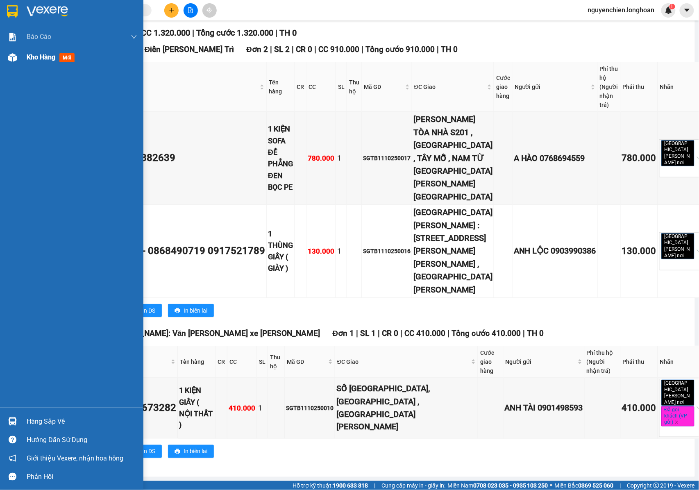
click at [17, 60] on div at bounding box center [12, 57] width 14 height 14
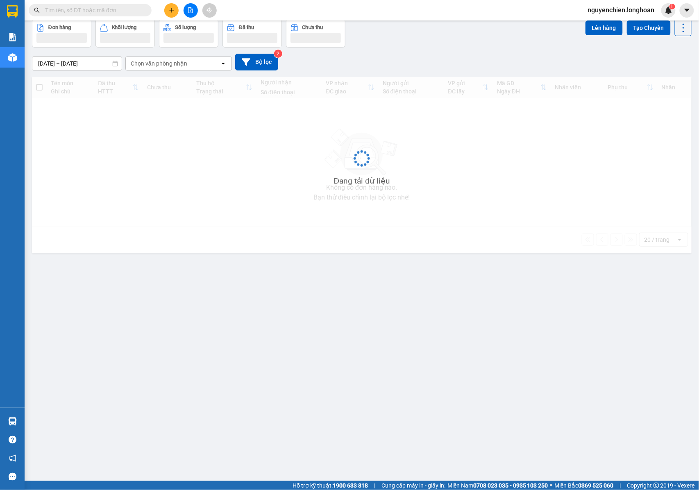
scroll to position [38, 0]
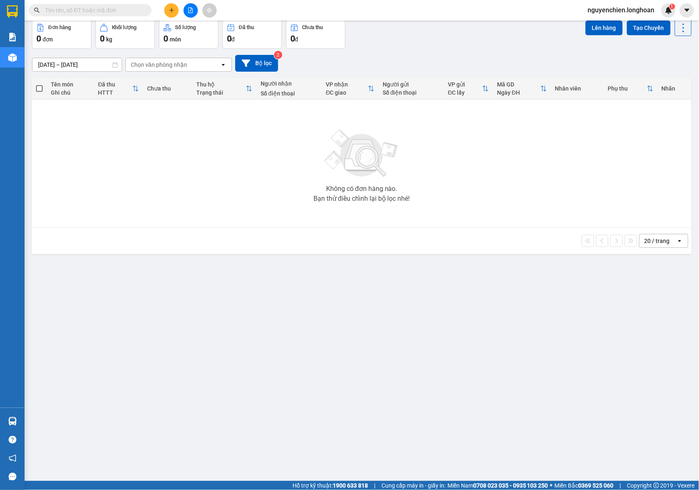
click at [188, 12] on icon "file-add" at bounding box center [191, 10] width 6 height 6
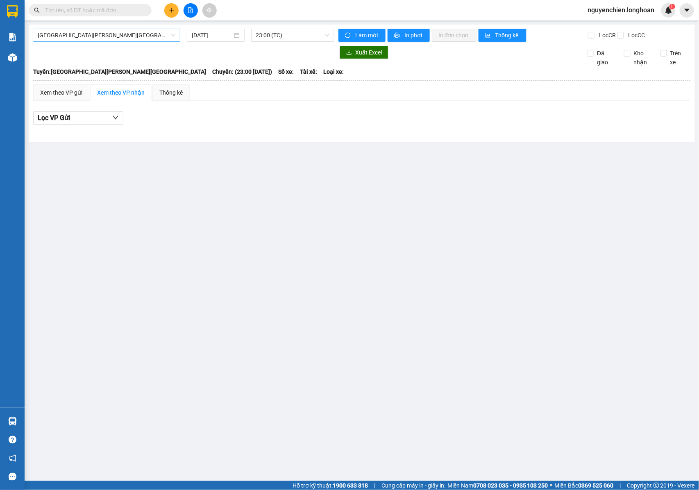
click at [118, 31] on span "[GEOGRAPHIC_DATA] - [GEOGRAPHIC_DATA]" at bounding box center [107, 35] width 138 height 12
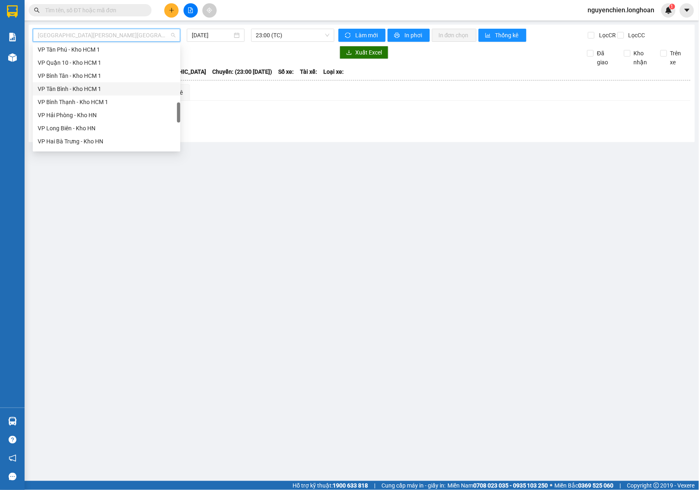
scroll to position [328, 0]
click at [72, 142] on div "VP Tân Bình - Kho HCM 1" at bounding box center [107, 143] width 138 height 9
type input "[DATE]"
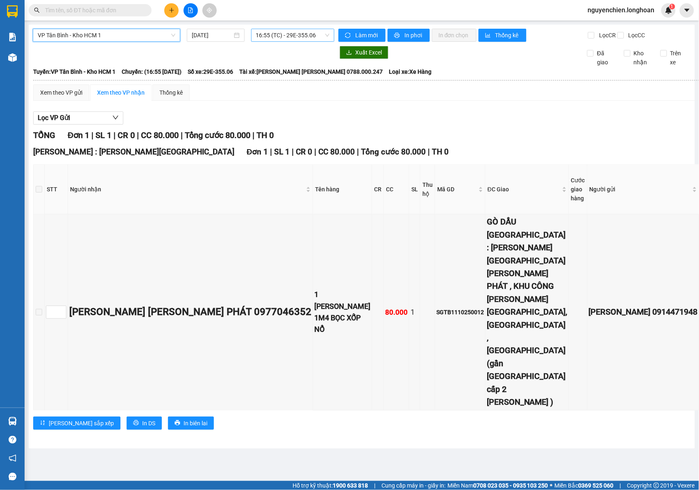
click at [284, 33] on span "16:55 (TC) - 29E-355.06" at bounding box center [292, 35] width 73 height 12
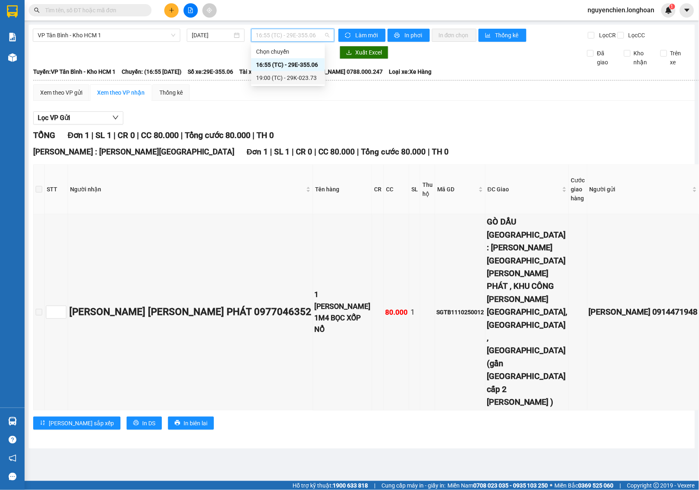
click at [274, 74] on div "19:00 (TC) - 29K-023.73" at bounding box center [288, 77] width 64 height 9
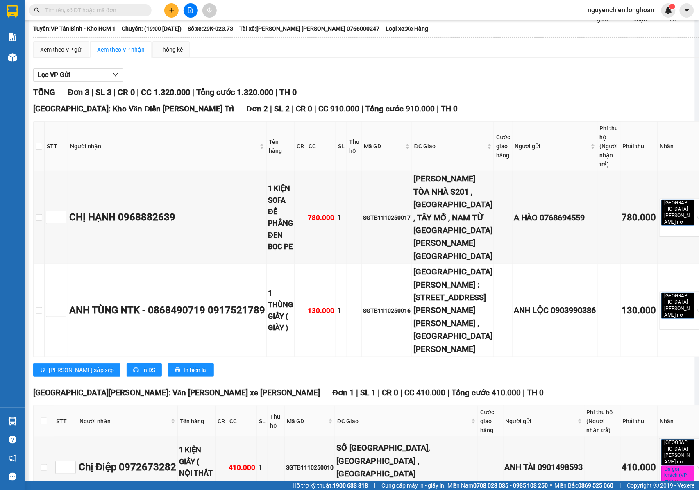
scroll to position [109, 0]
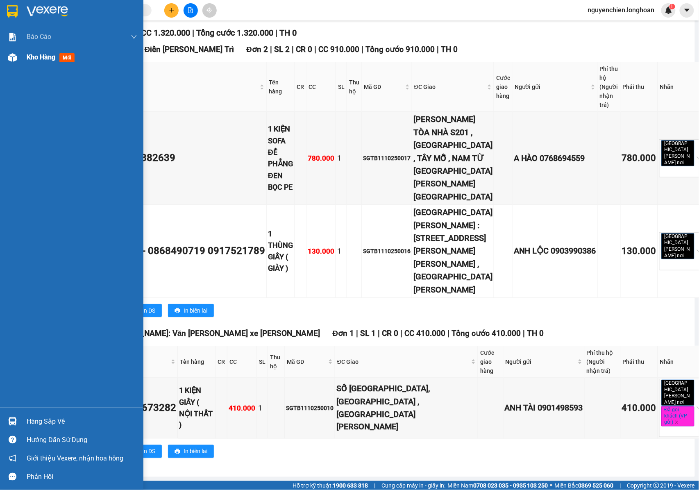
click at [14, 60] on img at bounding box center [12, 57] width 9 height 9
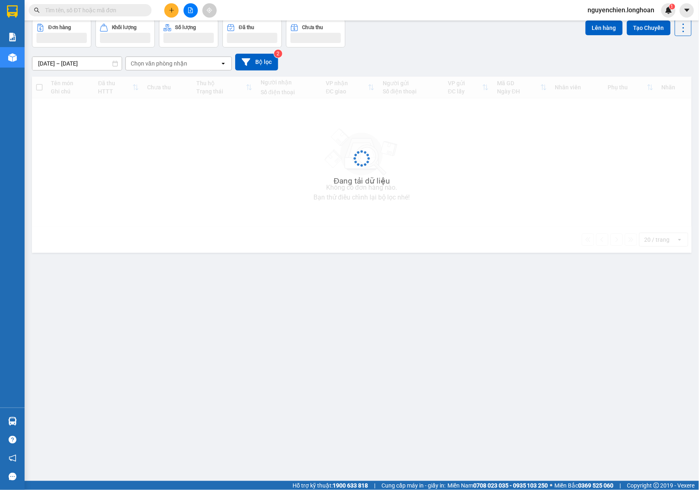
scroll to position [38, 0]
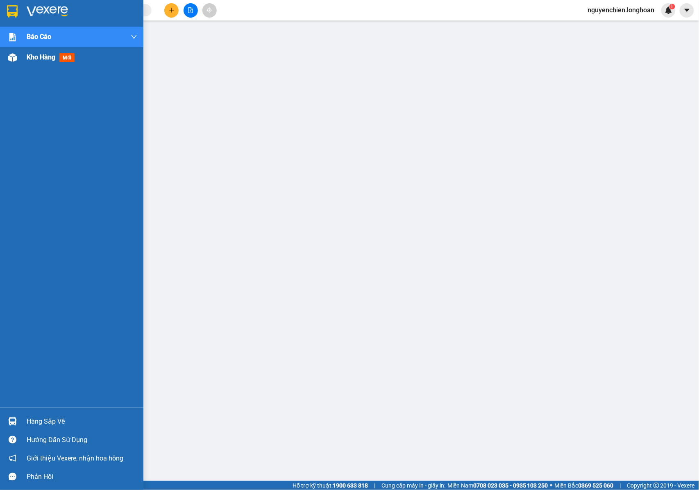
click at [14, 62] on div at bounding box center [12, 57] width 14 height 14
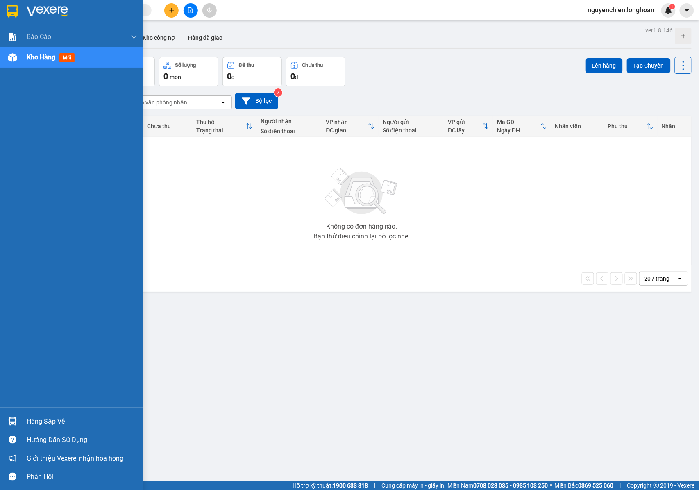
drag, startPoint x: 2, startPoint y: 57, endPoint x: 292, endPoint y: 118, distance: 296.3
click at [3, 57] on div "Kho hàng mới" at bounding box center [71, 57] width 143 height 20
